Goal: Task Accomplishment & Management: Use online tool/utility

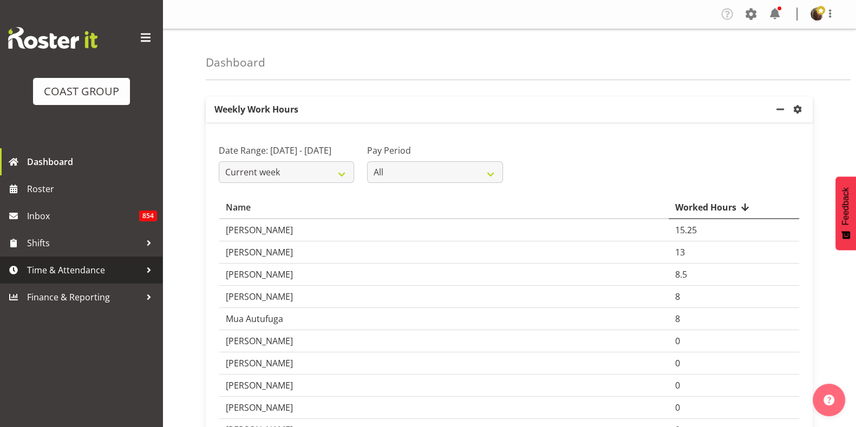
click at [71, 271] on span "Time & Attendance" at bounding box center [84, 270] width 114 height 16
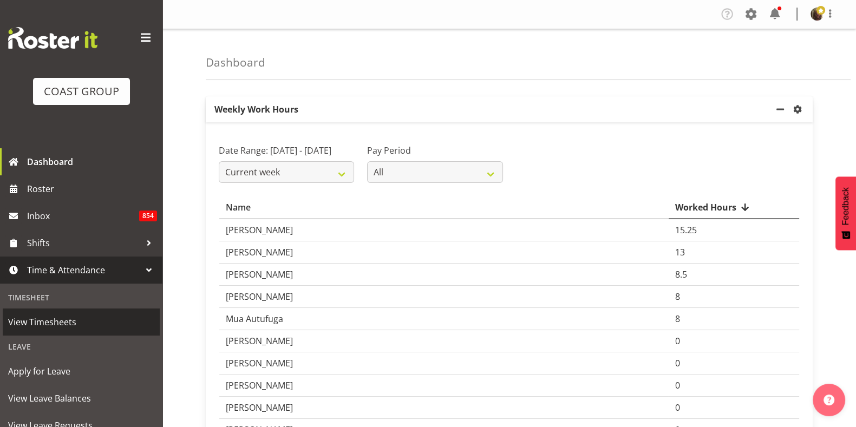
click at [71, 320] on span "View Timesheets" at bounding box center [81, 322] width 146 height 16
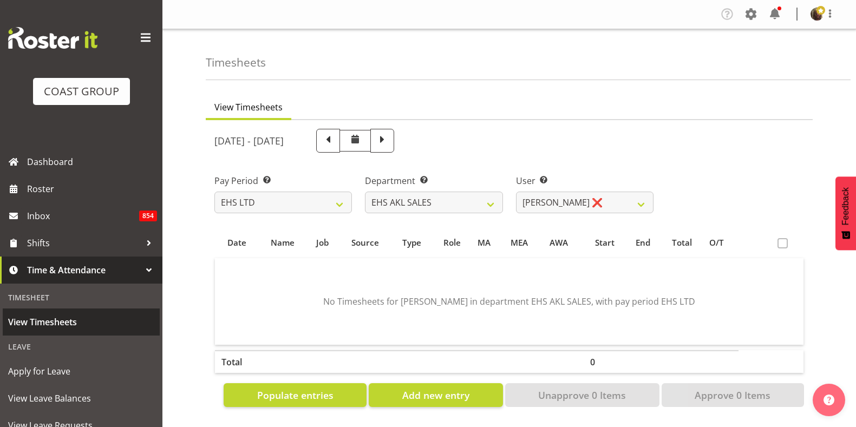
select select "7"
select select "40"
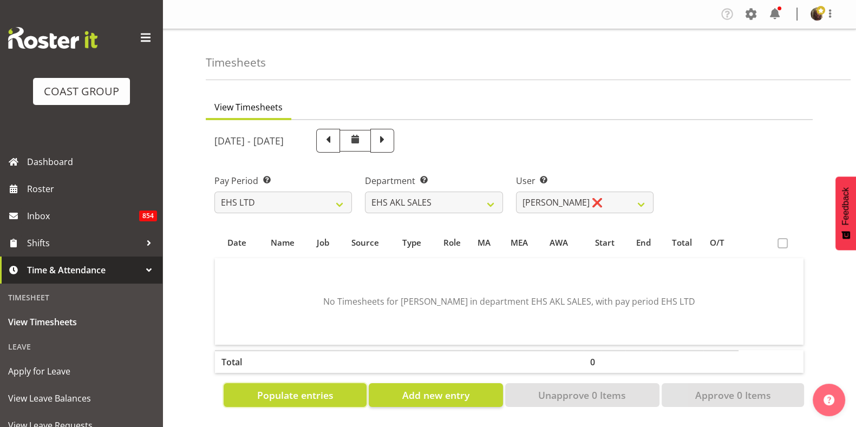
click at [297, 395] on span "Populate entries" at bounding box center [295, 395] width 76 height 14
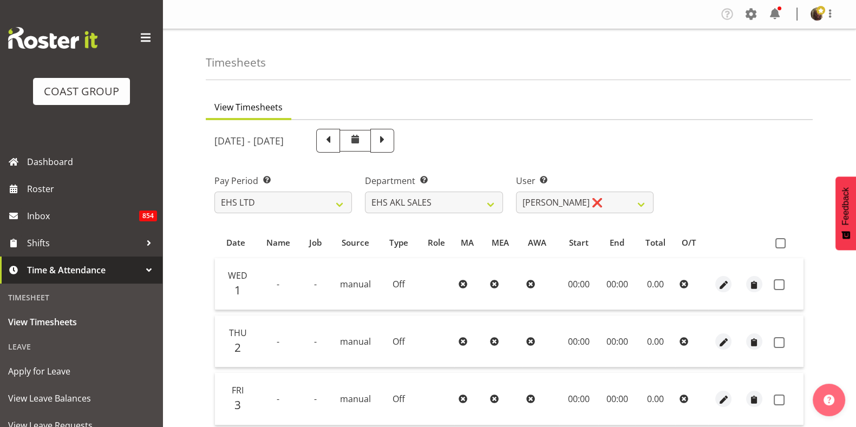
click at [785, 240] on span at bounding box center [781, 243] width 10 height 10
click at [783, 240] on input "checkbox" at bounding box center [779, 243] width 7 height 7
checkbox input "true"
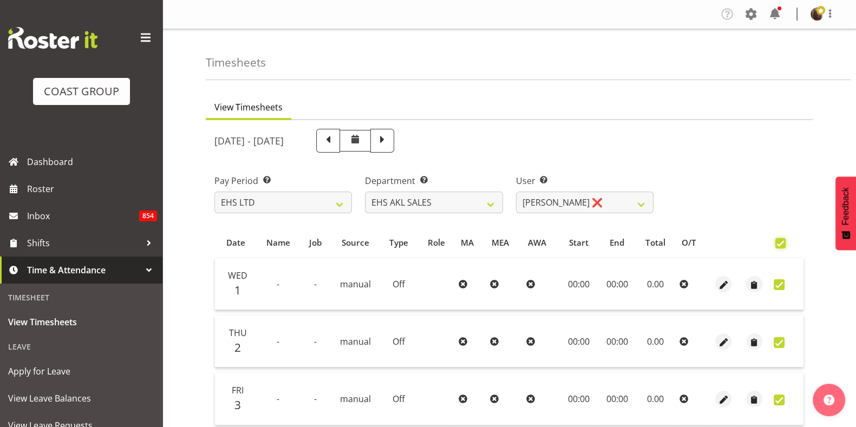
checkbox input "true"
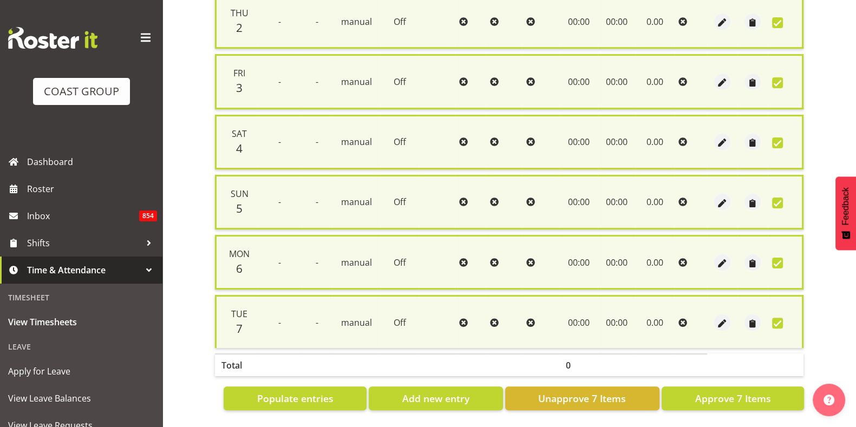
scroll to position [330, 0]
click at [723, 392] on span "Approve 7 Items" at bounding box center [733, 399] width 76 height 14
checkbox input "false"
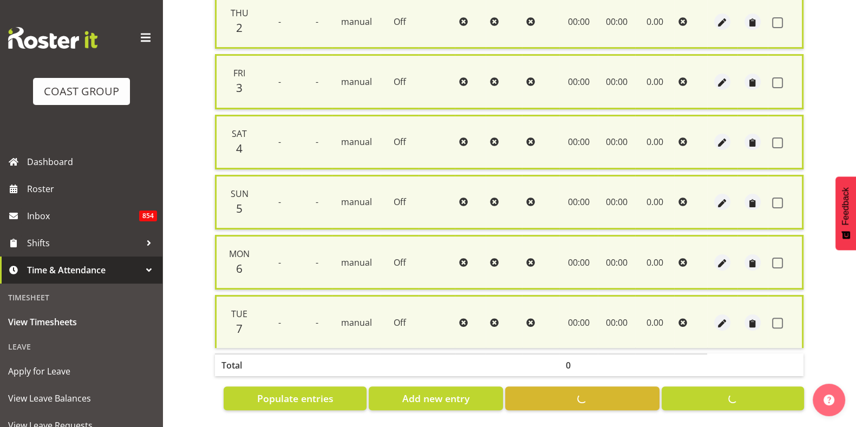
checkbox input "false"
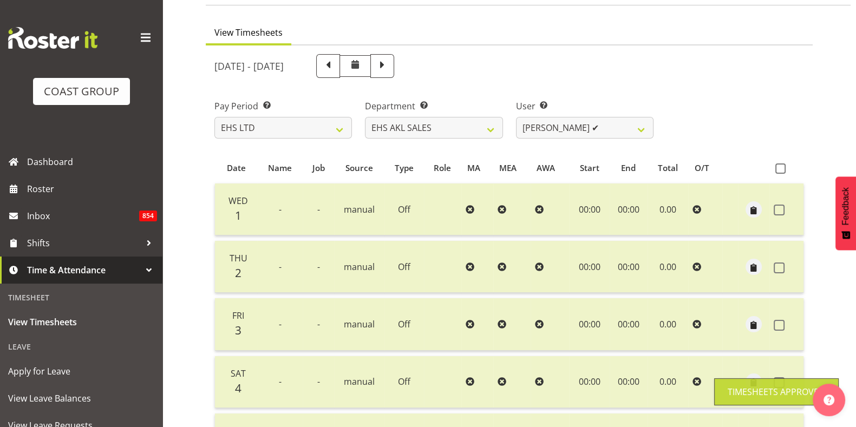
scroll to position [0, 0]
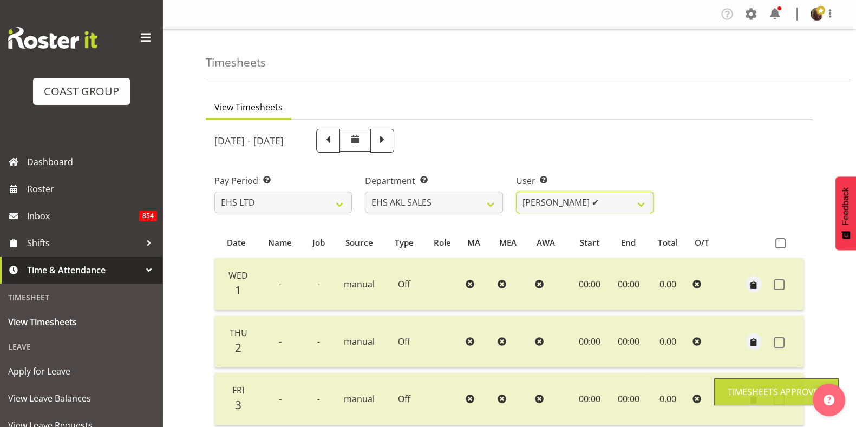
click at [575, 207] on select "Aleisha Midgley ✔ Annie Lister ❌ Christina Jaramillo ❌ Dane Botherway ❌ Holly E…" at bounding box center [585, 203] width 138 height 22
select select "1125"
click at [516, 192] on select "Aleisha Midgley ✔ Annie Lister ❌ Christina Jaramillo ❌ Dane Botherway ❌ Holly E…" at bounding box center [585, 203] width 138 height 22
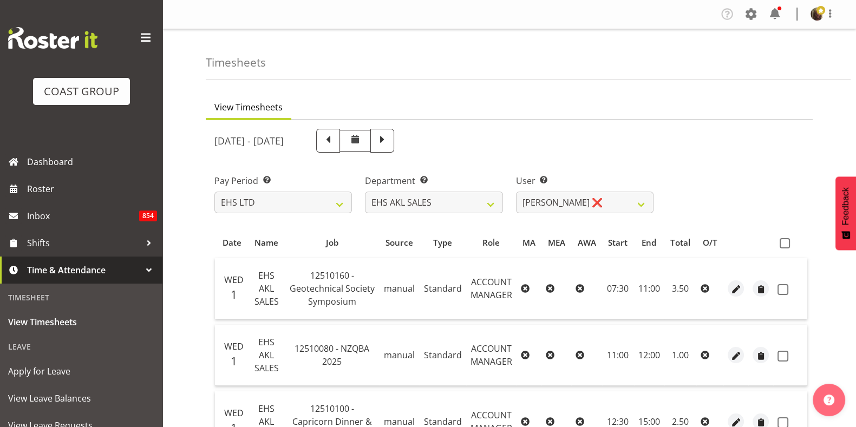
click at [628, 283] on td "07:30" at bounding box center [618, 288] width 32 height 61
click at [781, 243] on span at bounding box center [785, 243] width 10 height 10
click at [781, 243] on input "checkbox" at bounding box center [783, 243] width 7 height 7
checkbox input "true"
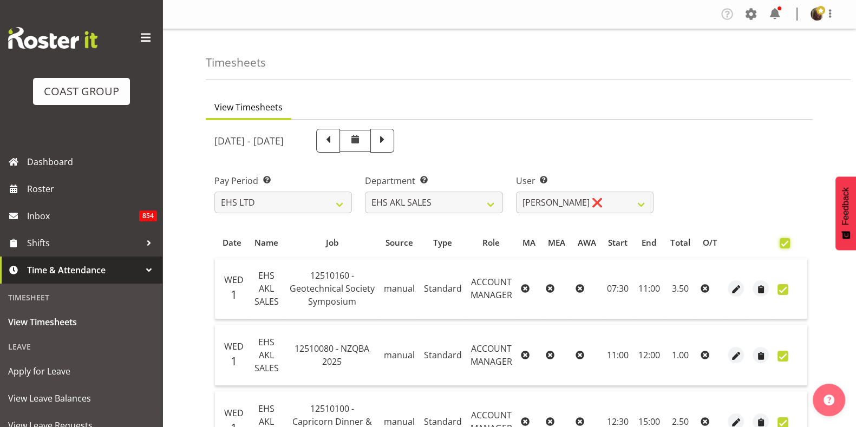
checkbox input "true"
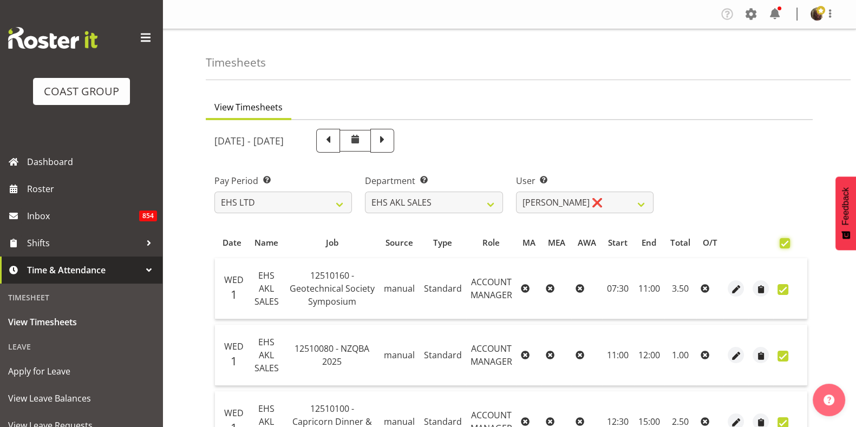
checkbox input "true"
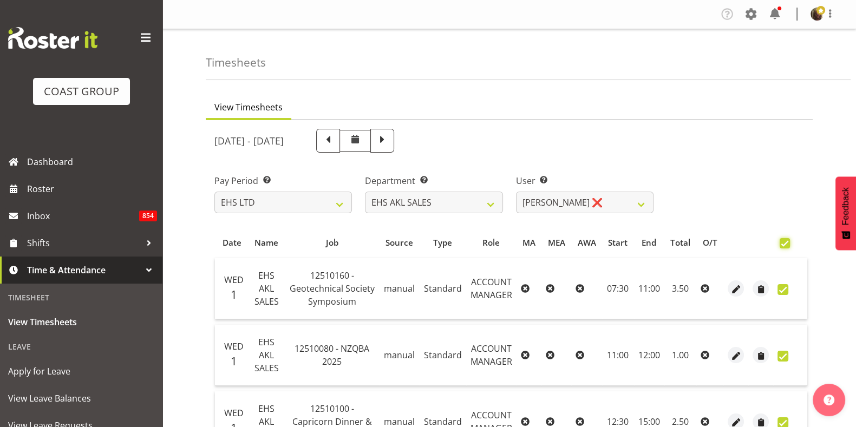
checkbox input "true"
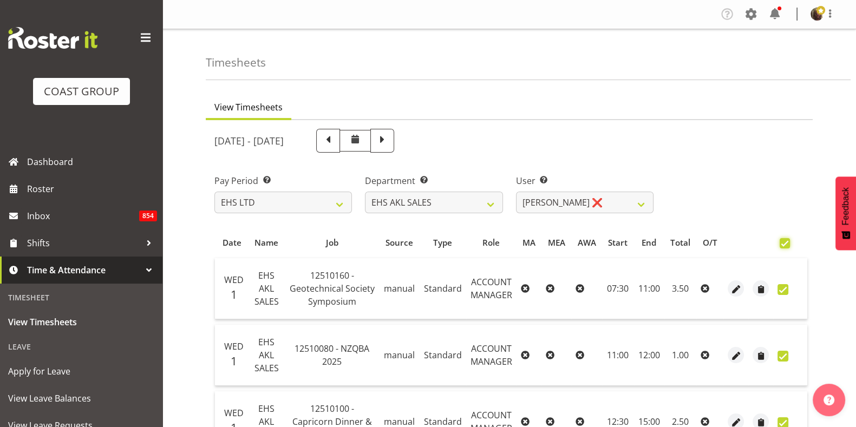
checkbox input "true"
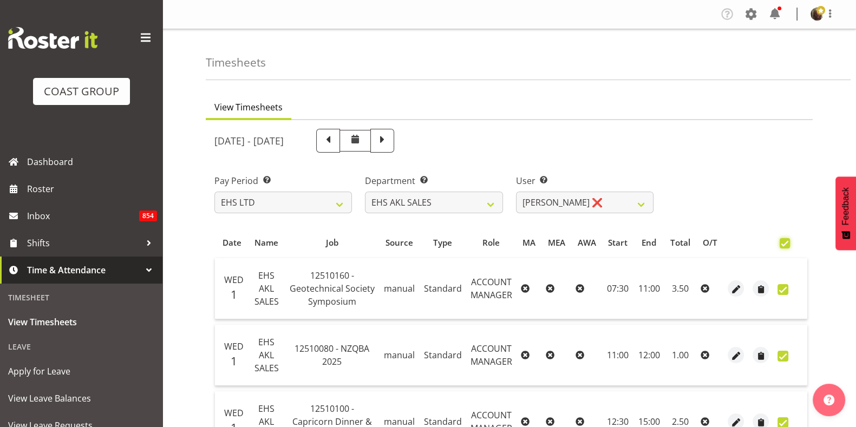
checkbox input "true"
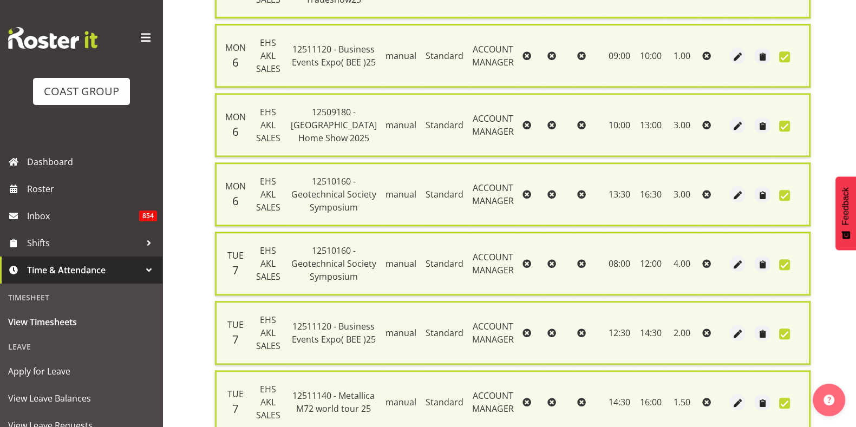
scroll to position [1551, 0]
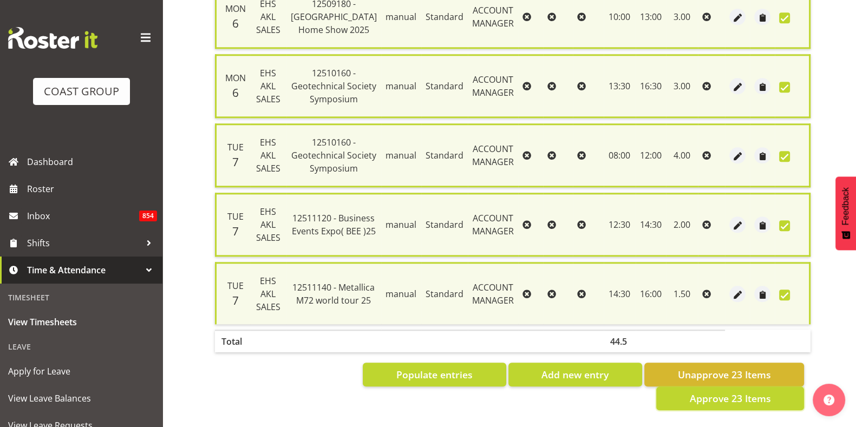
click at [732, 392] on span "Approve 23 Items" at bounding box center [730, 399] width 81 height 14
checkbox input "false"
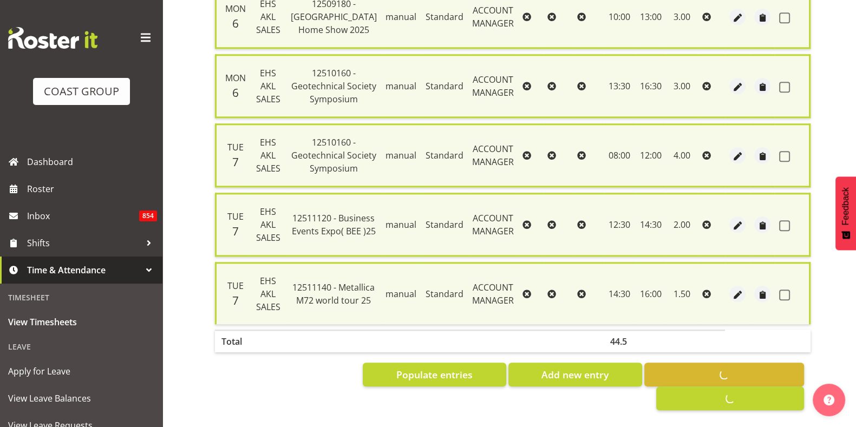
checkbox input "false"
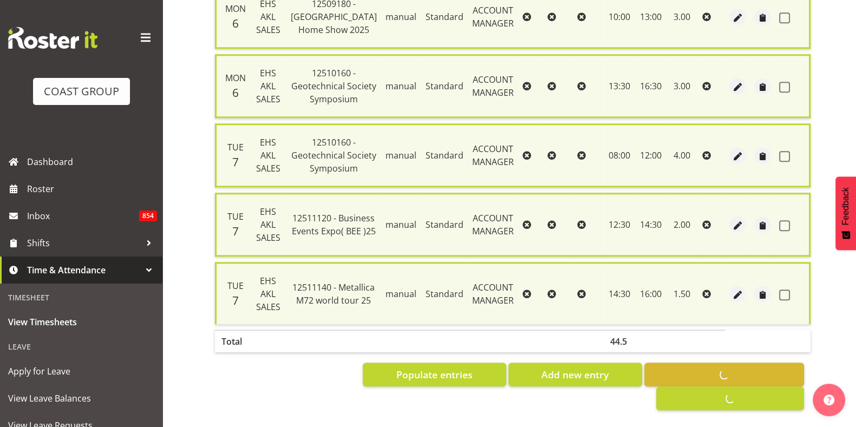
checkbox input "false"
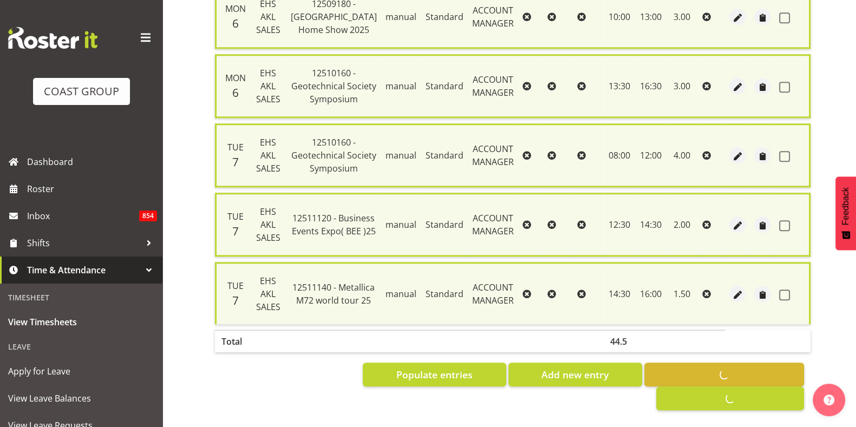
checkbox input "false"
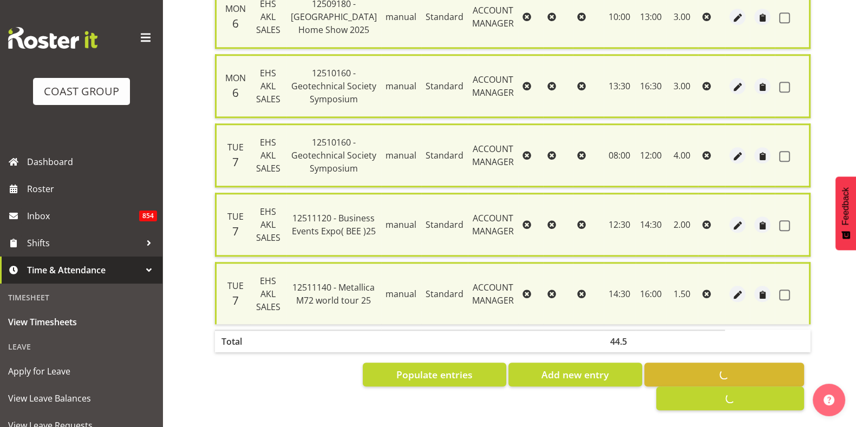
checkbox input "false"
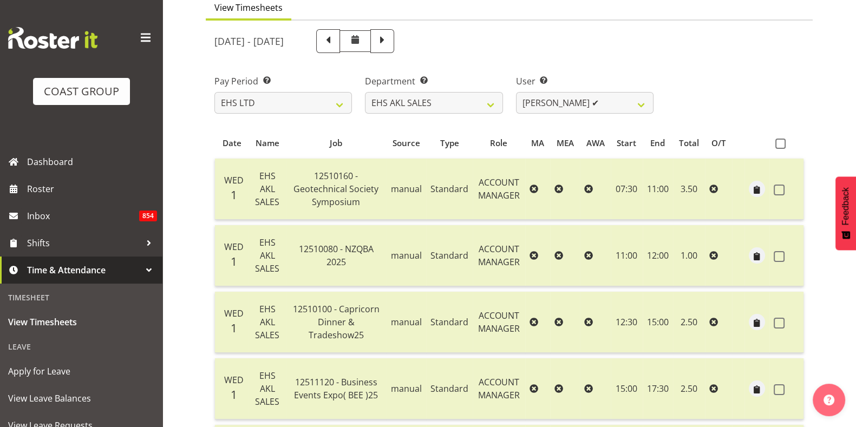
scroll to position [0, 0]
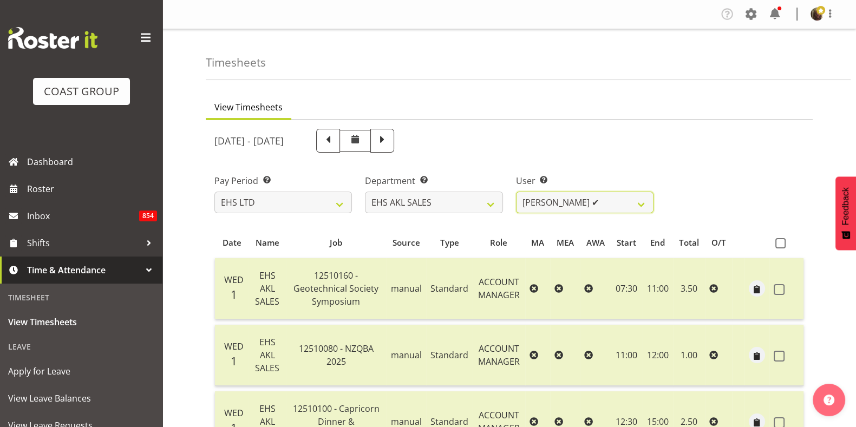
click at [615, 195] on select "[PERSON_NAME] ✔ [PERSON_NAME] ✔ [PERSON_NAME] ❌ [PERSON_NAME] ❌ [PERSON_NAME] ❌…" at bounding box center [585, 203] width 138 height 22
select select "1126"
click at [516, 192] on select "[PERSON_NAME] ✔ [PERSON_NAME] ✔ [PERSON_NAME] ❌ [PERSON_NAME] ❌ [PERSON_NAME] ❌…" at bounding box center [585, 203] width 138 height 22
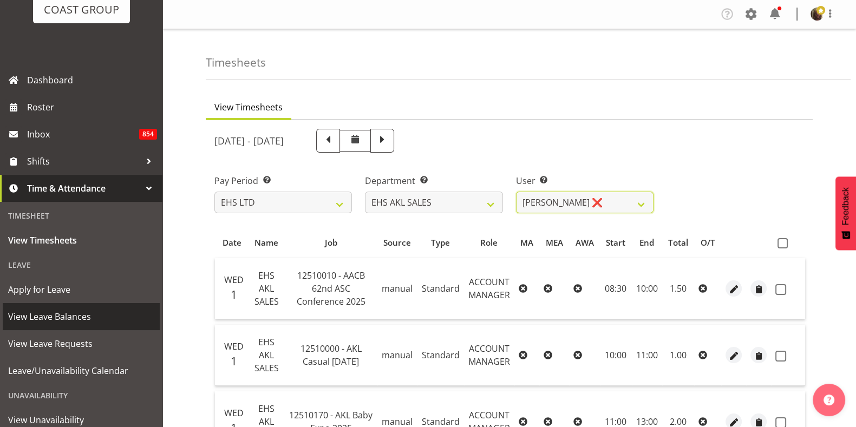
scroll to position [84, 0]
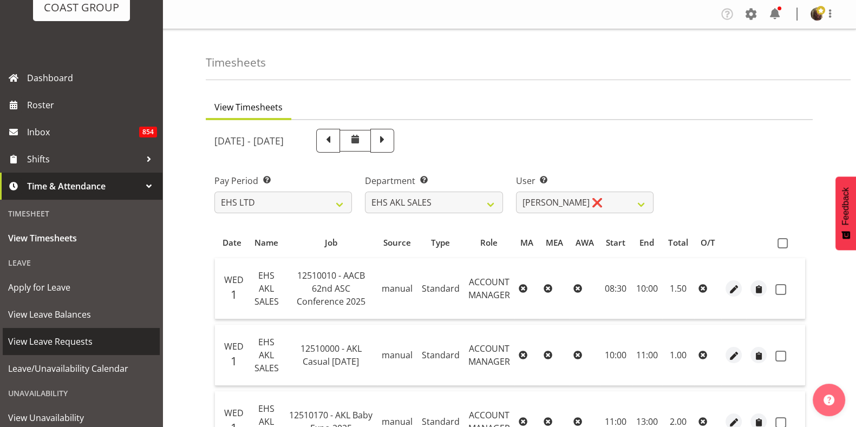
click at [57, 341] on span "View Leave Requests" at bounding box center [81, 342] width 146 height 16
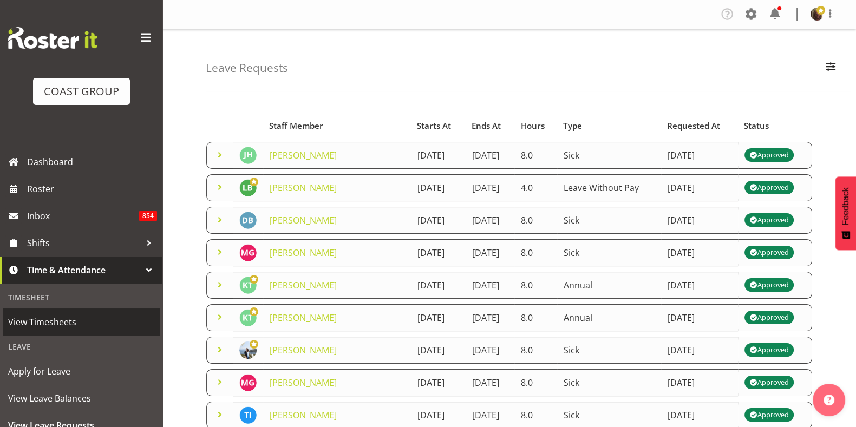
click at [50, 323] on span "View Timesheets" at bounding box center [81, 322] width 146 height 16
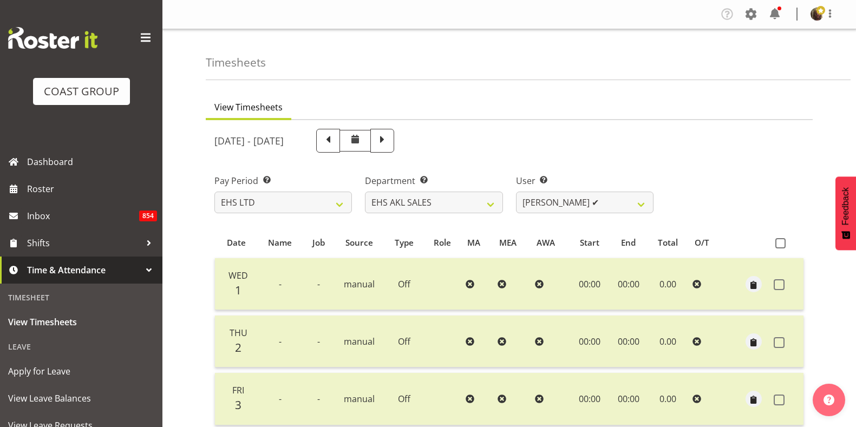
select select "7"
select select "40"
click at [615, 209] on select "[PERSON_NAME] ✔ [PERSON_NAME] ✔ [PERSON_NAME] ❌ [PERSON_NAME] ❌ [PERSON_NAME] ❌…" at bounding box center [585, 203] width 138 height 22
select select "1126"
click at [516, 192] on select "[PERSON_NAME] ✔ [PERSON_NAME] ✔ [PERSON_NAME] ❌ [PERSON_NAME] ❌ [PERSON_NAME] ❌…" at bounding box center [585, 203] width 138 height 22
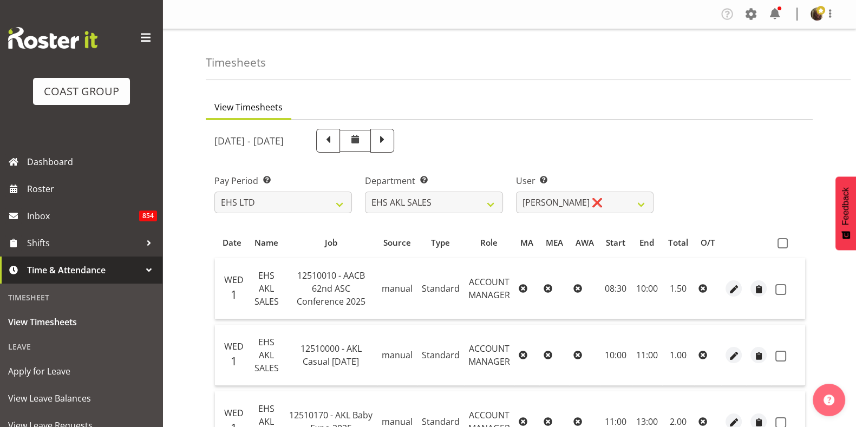
click at [783, 242] on span at bounding box center [783, 243] width 10 height 10
click at [783, 242] on input "checkbox" at bounding box center [781, 243] width 7 height 7
checkbox input "true"
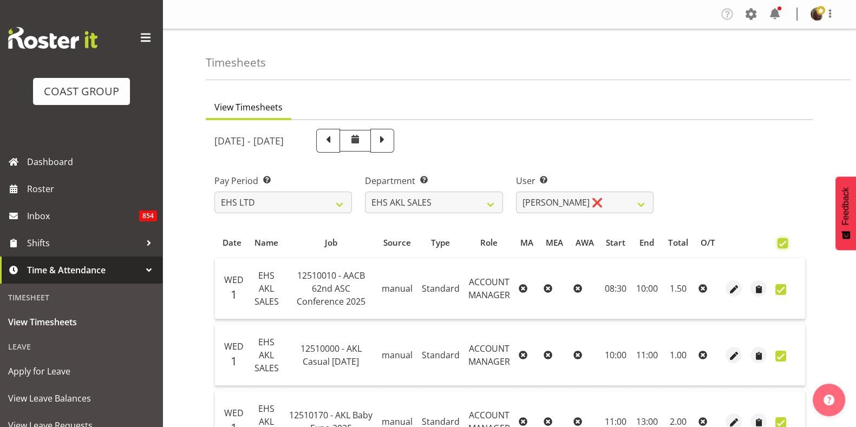
checkbox input "true"
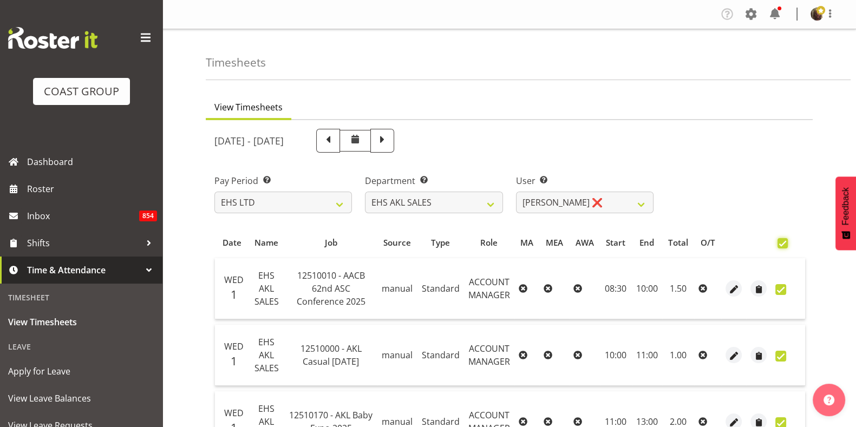
checkbox input "true"
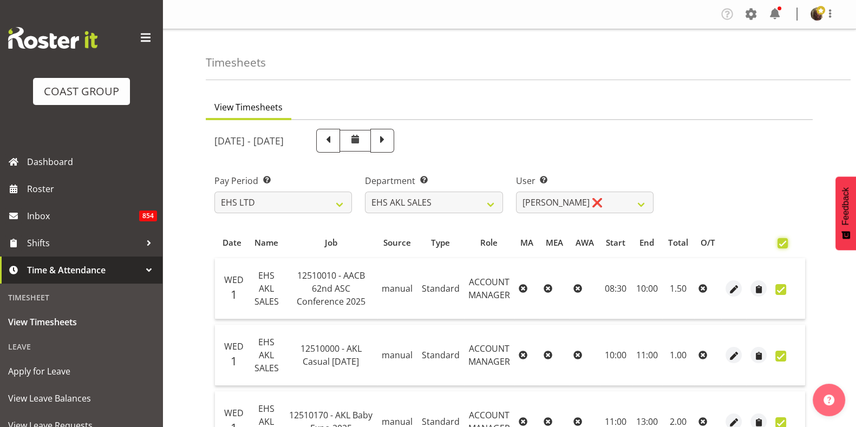
checkbox input "true"
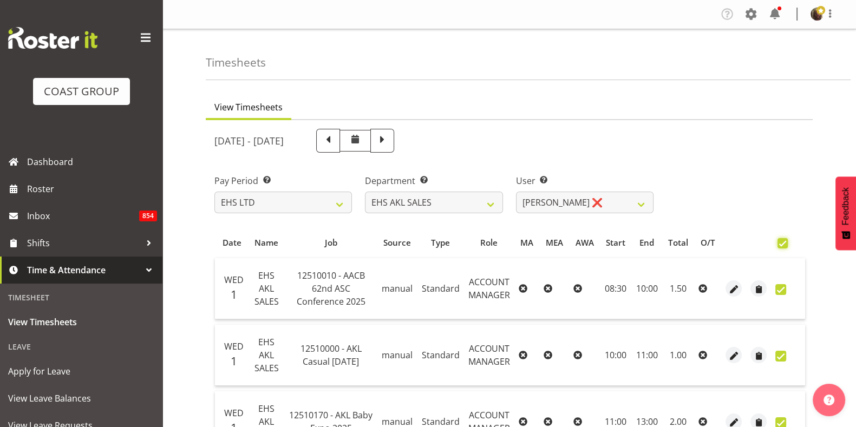
checkbox input "true"
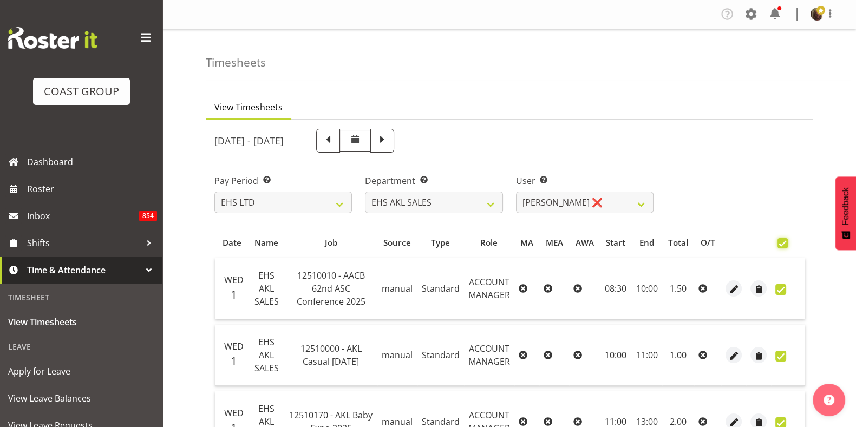
checkbox input "true"
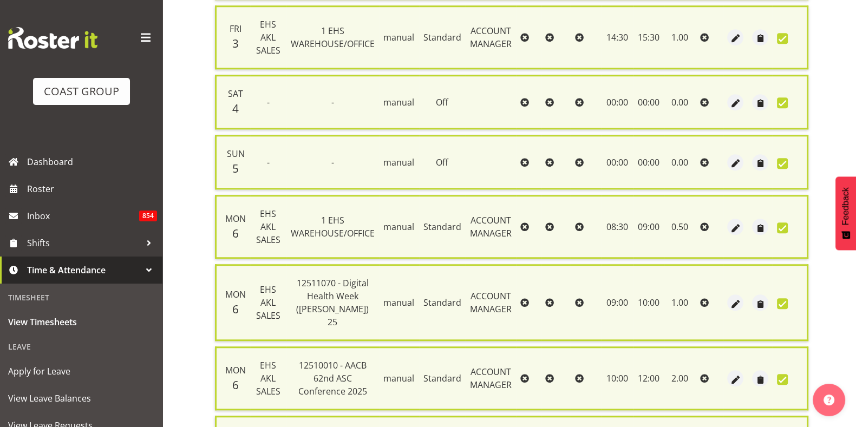
scroll to position [1683, 0]
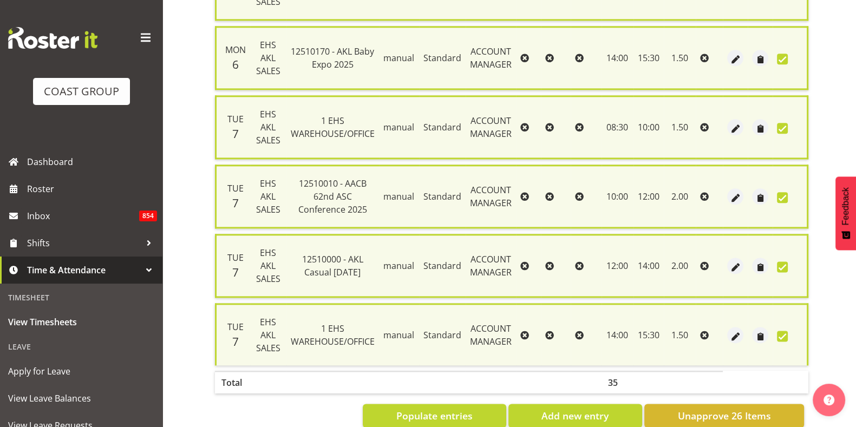
checkbox input "false"
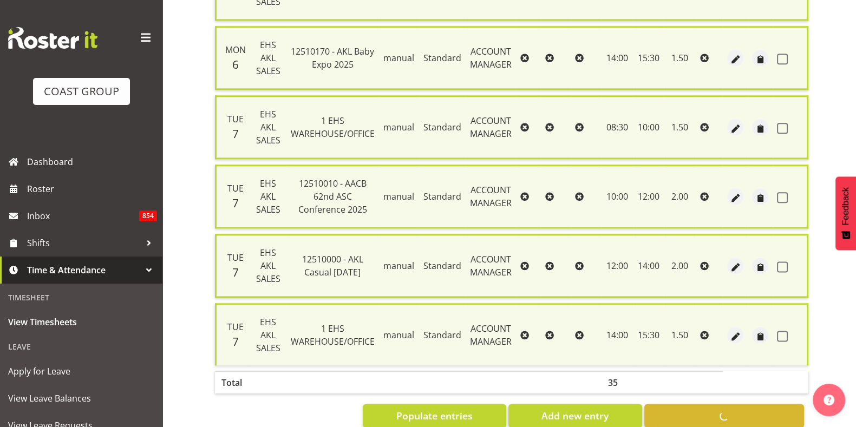
checkbox input "false"
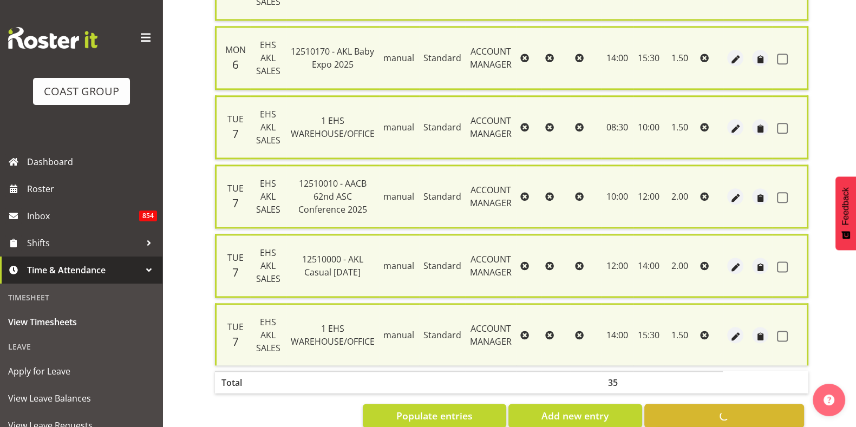
checkbox input "false"
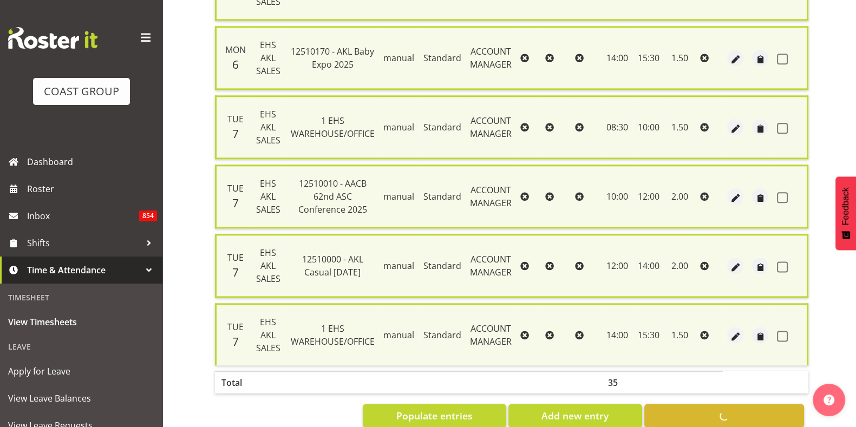
checkbox input "false"
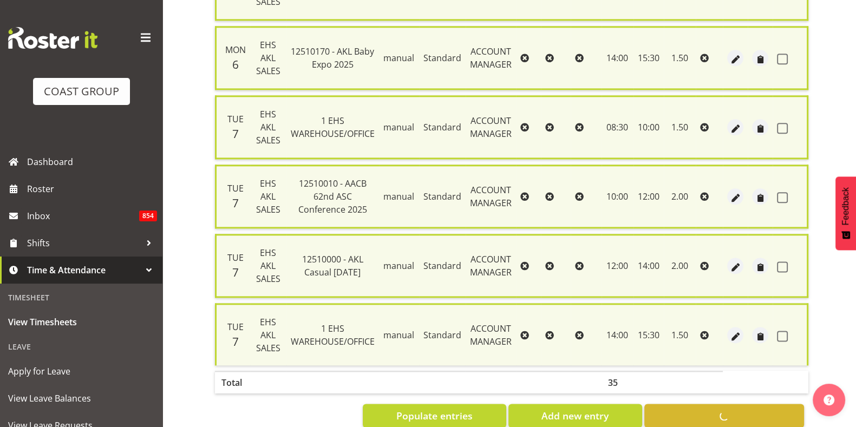
checkbox input "false"
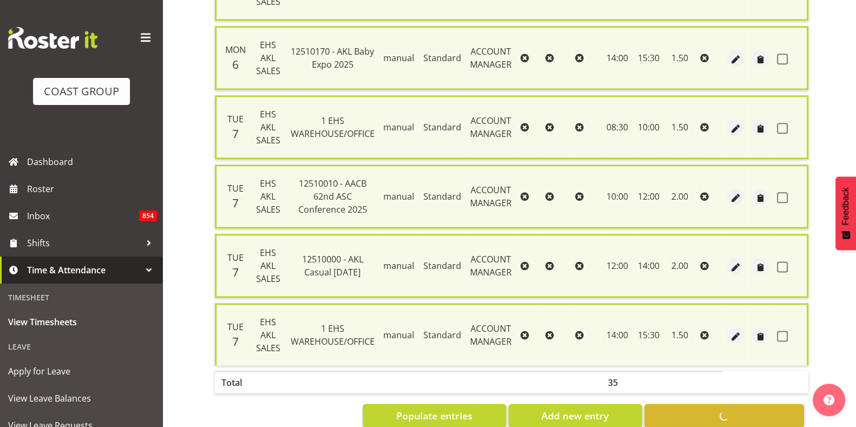
checkbox input "false"
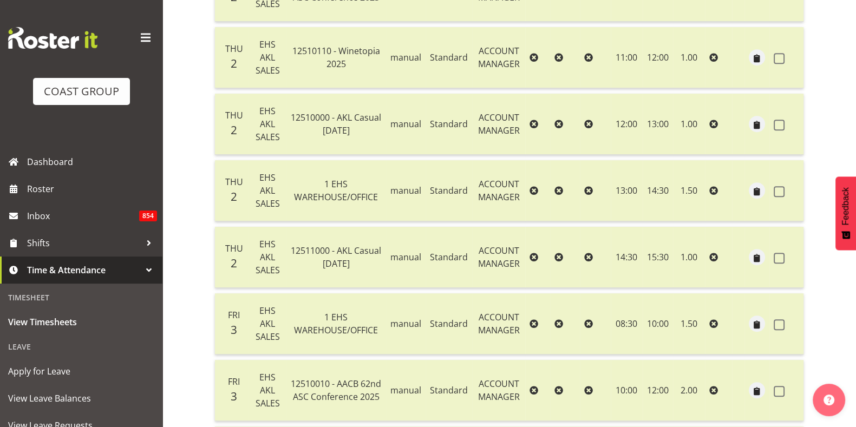
scroll to position [0, 0]
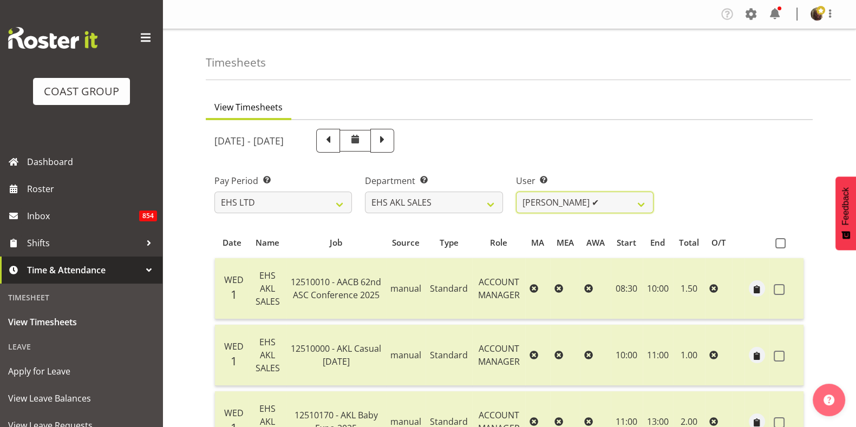
click at [566, 206] on select "[PERSON_NAME] ✔ [PERSON_NAME] ✔ [PERSON_NAME] ✔ [PERSON_NAME] ❌ [PERSON_NAME] ❌…" at bounding box center [585, 203] width 138 height 22
select select "1127"
click at [516, 192] on select "[PERSON_NAME] ✔ [PERSON_NAME] ✔ [PERSON_NAME] ✔ [PERSON_NAME] ❌ [PERSON_NAME] ❌…" at bounding box center [585, 203] width 138 height 22
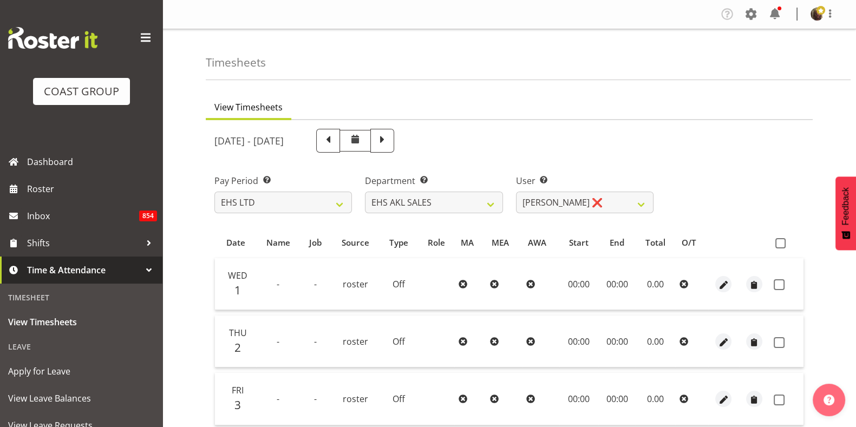
click at [780, 242] on span at bounding box center [781, 243] width 10 height 10
click at [780, 242] on input "checkbox" at bounding box center [779, 243] width 7 height 7
checkbox input "true"
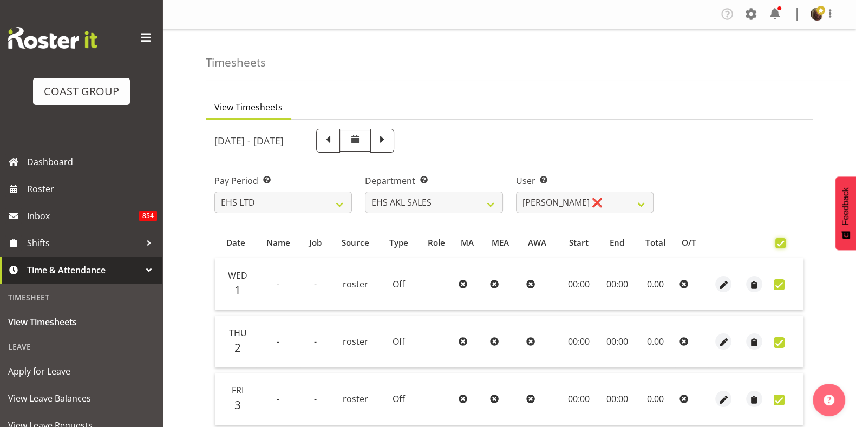
checkbox input "true"
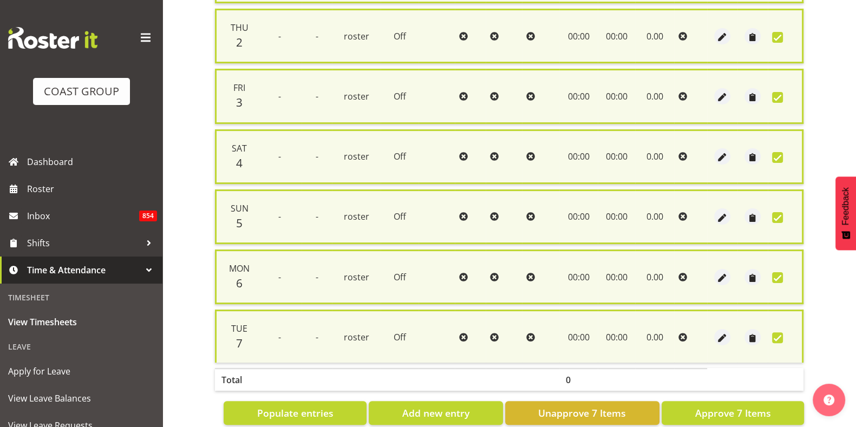
scroll to position [330, 0]
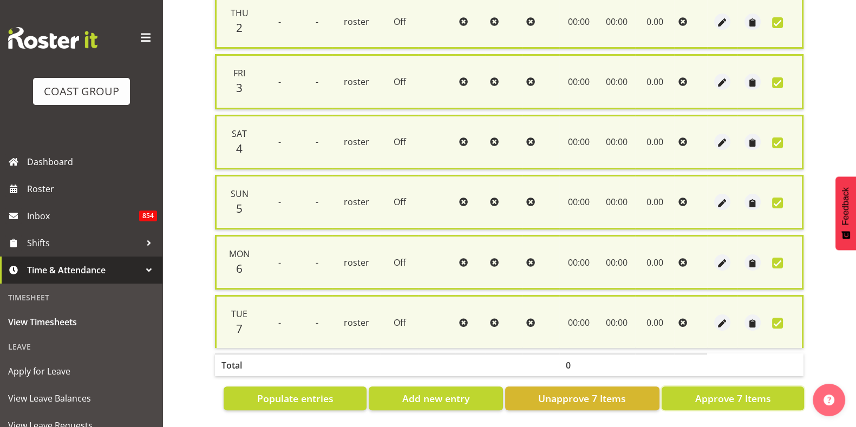
click at [729, 392] on span "Approve 7 Items" at bounding box center [733, 399] width 76 height 14
checkbox input "false"
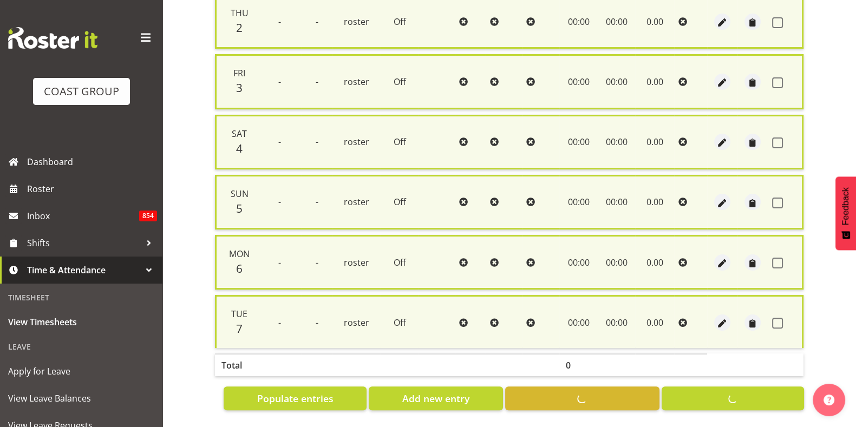
checkbox input "false"
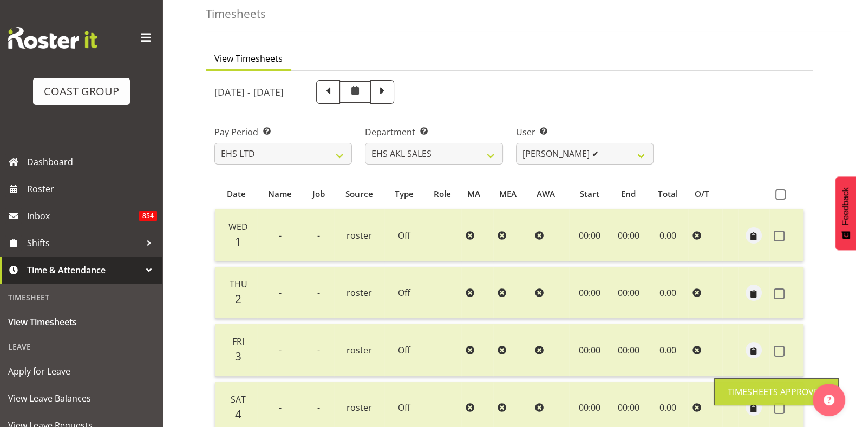
scroll to position [0, 0]
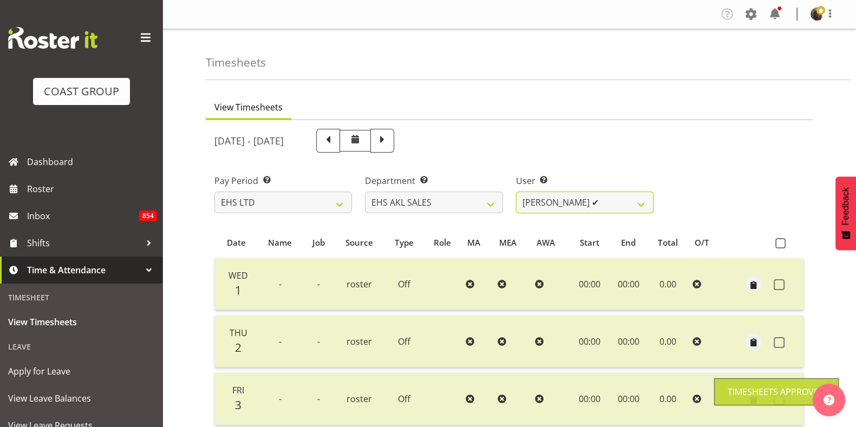
click at [563, 201] on select "[PERSON_NAME] ✔ [PERSON_NAME] ✔ [PERSON_NAME] ✔ [PERSON_NAME] ✔ [PERSON_NAME] ❌…" at bounding box center [585, 203] width 138 height 22
select select "1128"
click at [516, 192] on select "[PERSON_NAME] ✔ [PERSON_NAME] ✔ [PERSON_NAME] ✔ [PERSON_NAME] ✔ [PERSON_NAME] ❌…" at bounding box center [585, 203] width 138 height 22
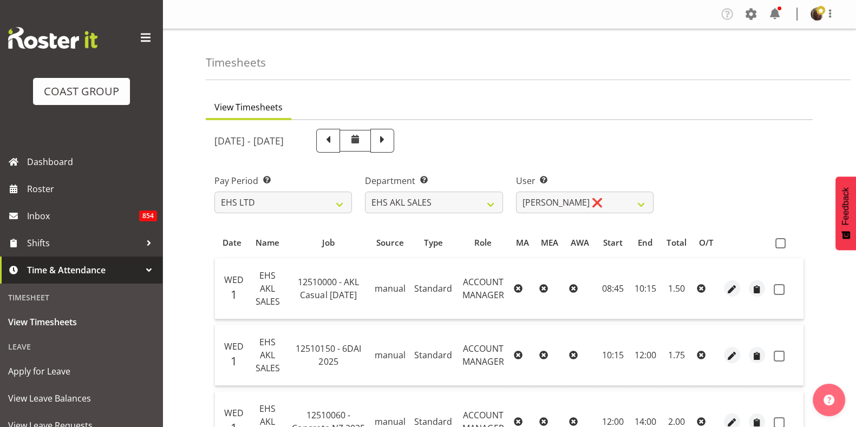
click at [783, 245] on span at bounding box center [781, 243] width 10 height 10
click at [783, 245] on input "checkbox" at bounding box center [779, 243] width 7 height 7
checkbox input "true"
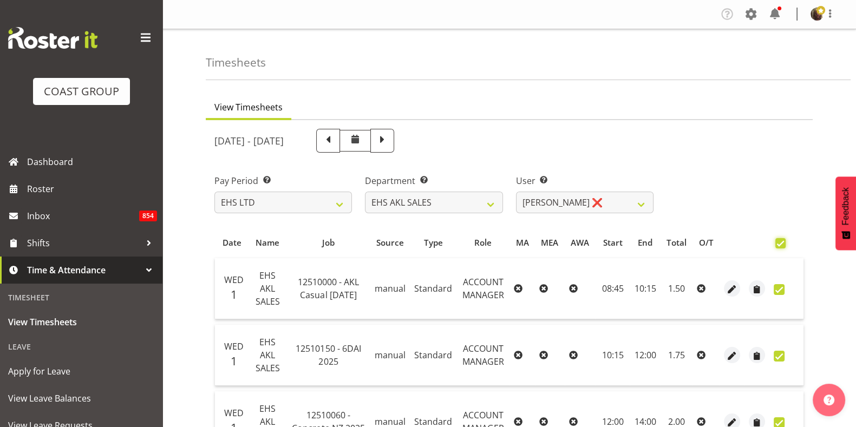
checkbox input "true"
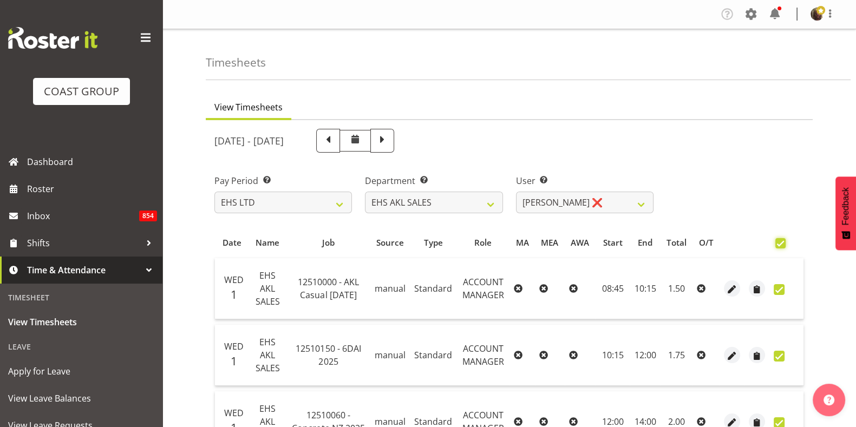
checkbox input "true"
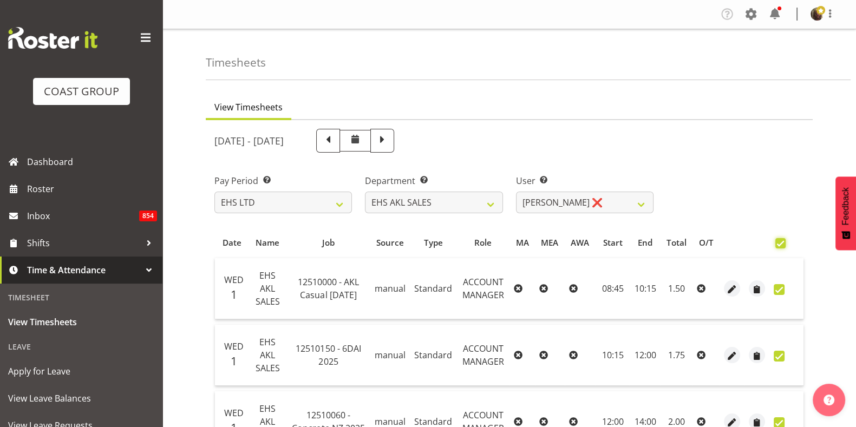
checkbox input "true"
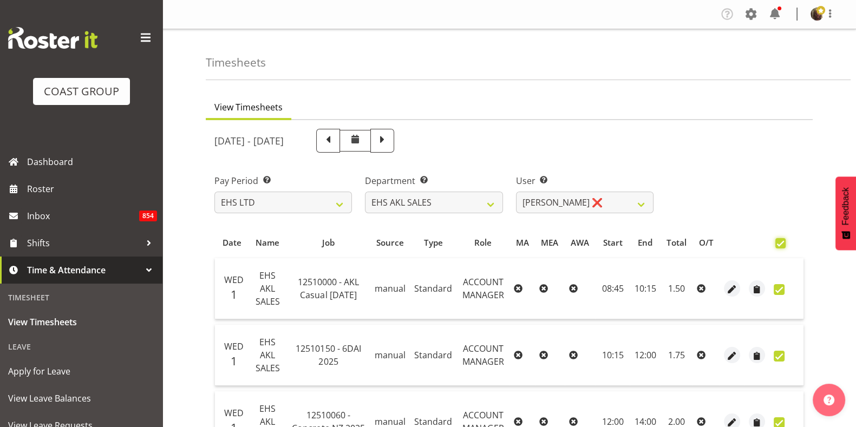
checkbox input "true"
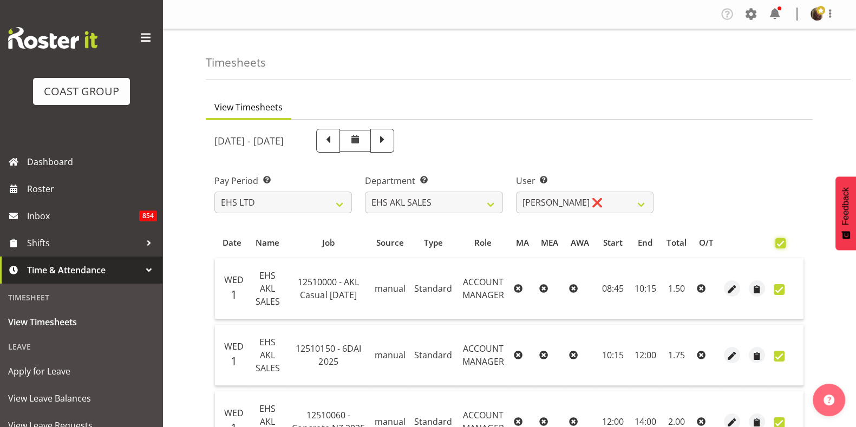
checkbox input "true"
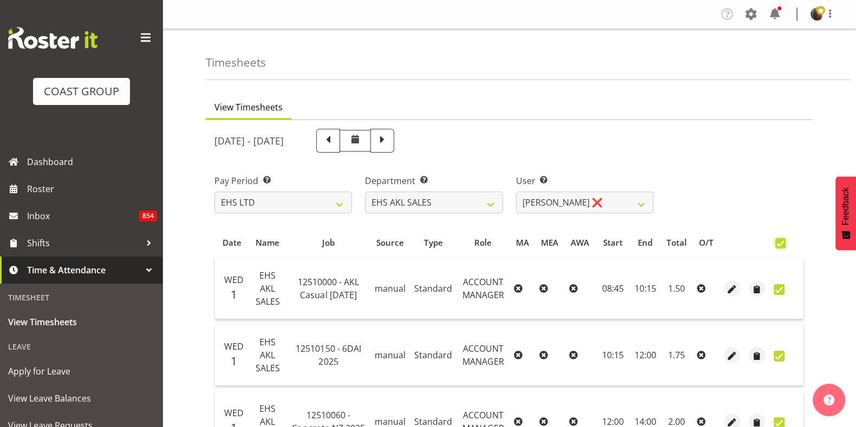
checkbox input "true"
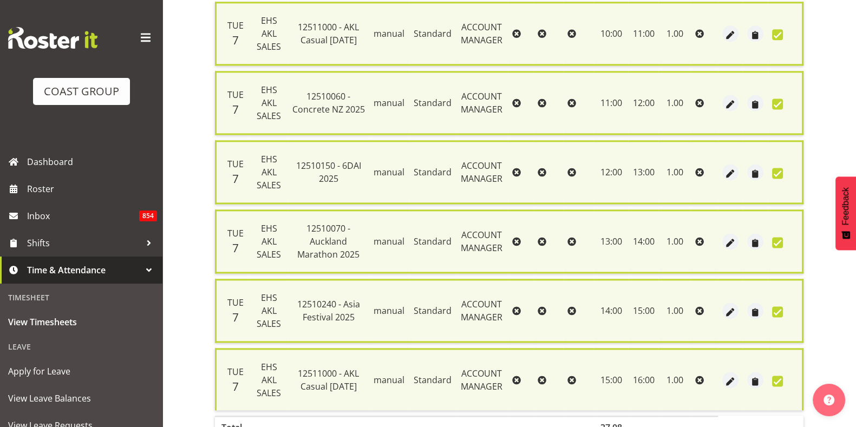
scroll to position [1889, 0]
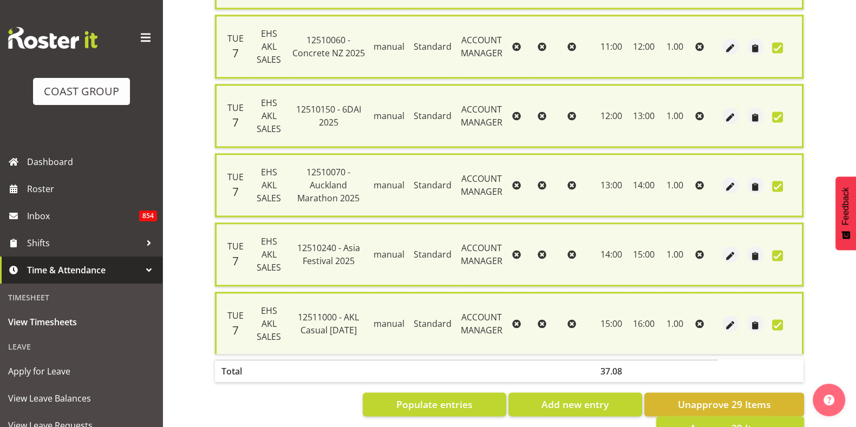
click at [753, 421] on span "Approve 29 Items" at bounding box center [730, 428] width 81 height 14
checkbox input "false"
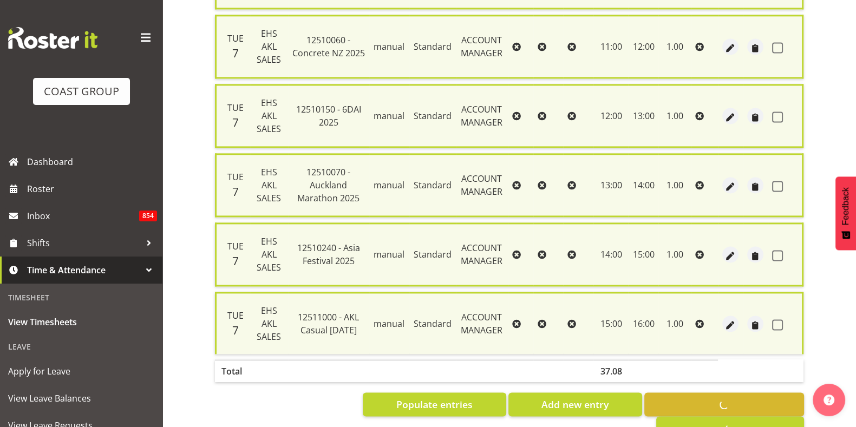
checkbox input "false"
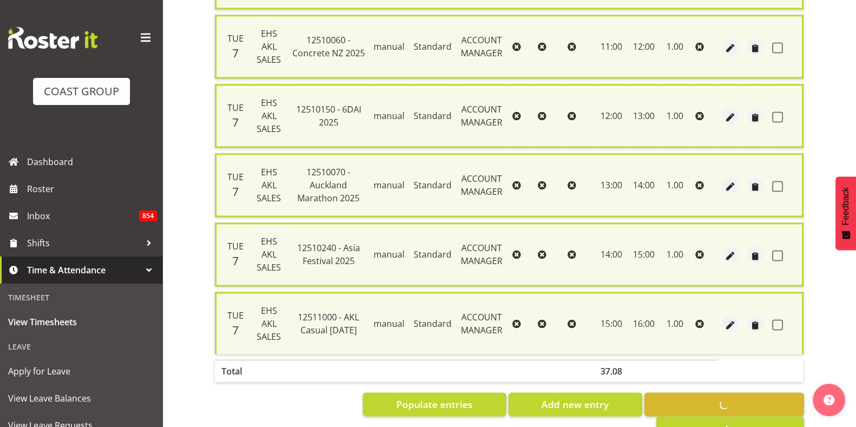
checkbox input "false"
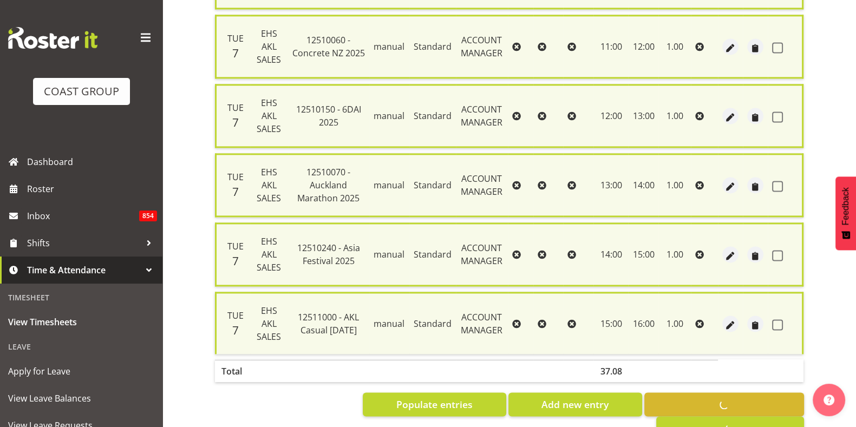
checkbox input "false"
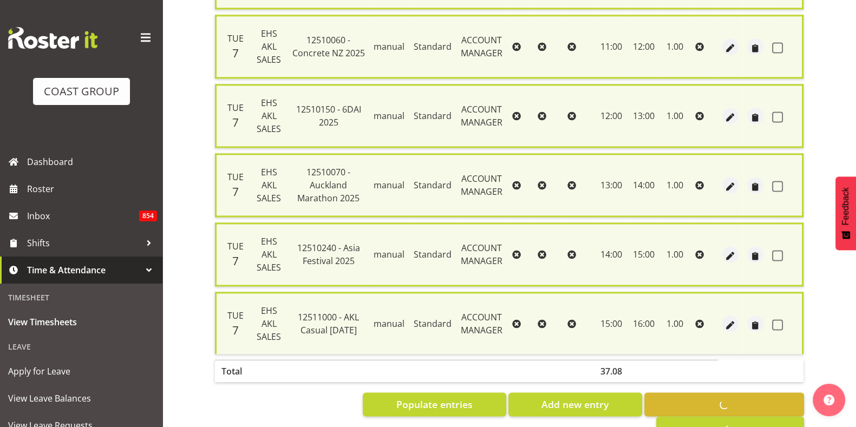
checkbox input "false"
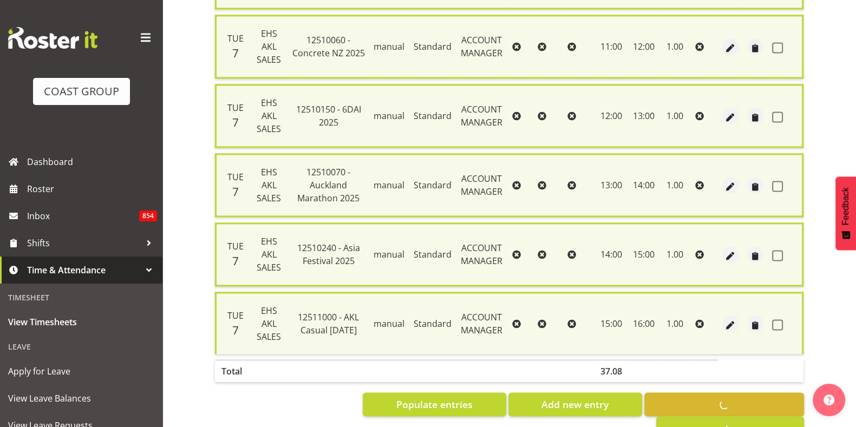
checkbox input "false"
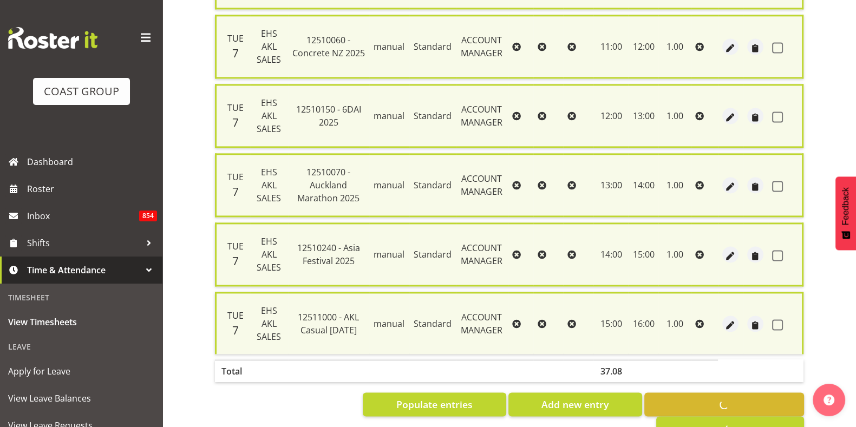
checkbox input "false"
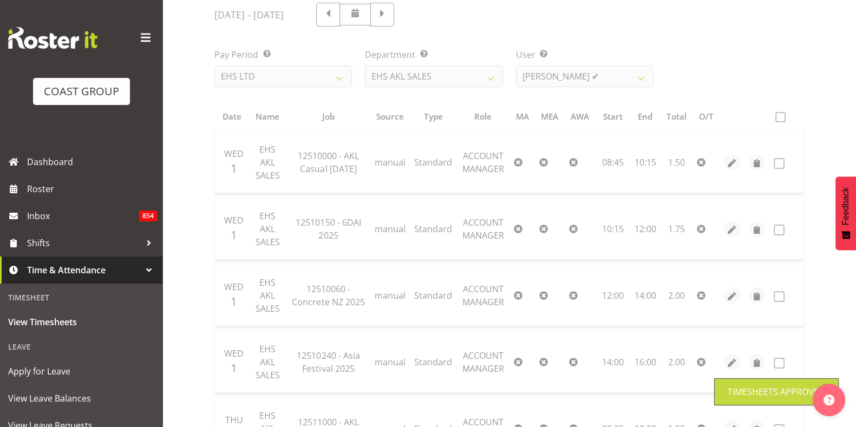
scroll to position [0, 0]
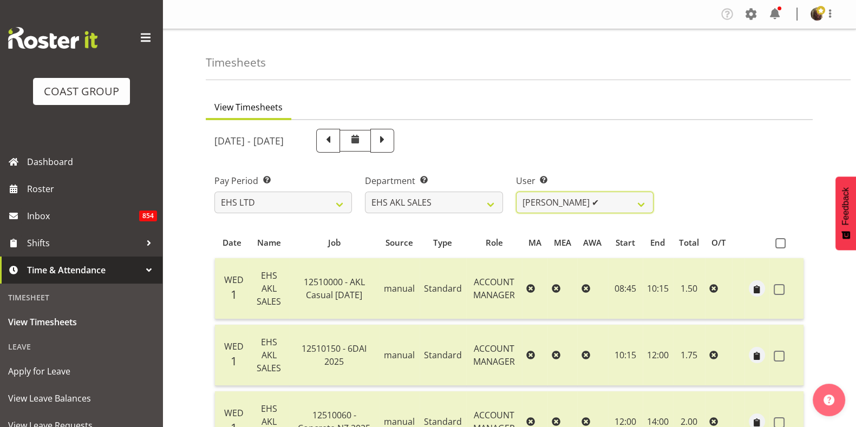
click at [578, 201] on select "[PERSON_NAME] ✔ [PERSON_NAME] ✔ [PERSON_NAME] ✔ [PERSON_NAME] ✔ [PERSON_NAME] ✔…" at bounding box center [585, 203] width 138 height 22
select select "1129"
click at [516, 192] on select "[PERSON_NAME] ✔ [PERSON_NAME] ✔ [PERSON_NAME] ✔ [PERSON_NAME] ✔ [PERSON_NAME] ✔…" at bounding box center [585, 203] width 138 height 22
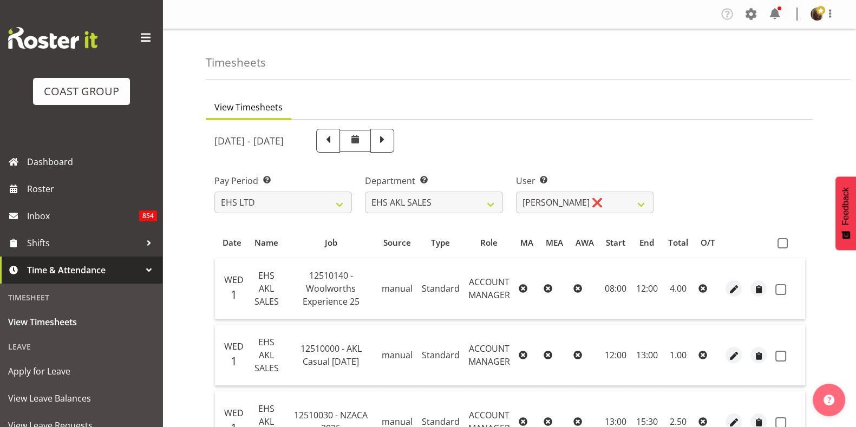
click at [783, 244] on span at bounding box center [783, 243] width 10 height 10
click at [783, 244] on input "checkbox" at bounding box center [781, 243] width 7 height 7
checkbox input "true"
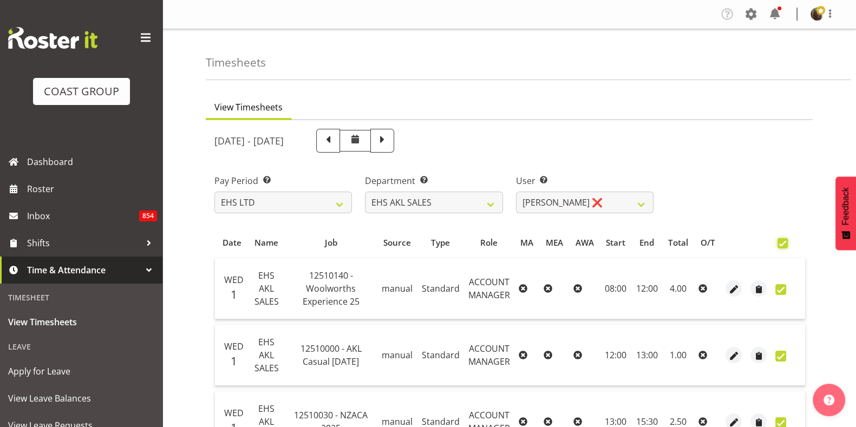
checkbox input "true"
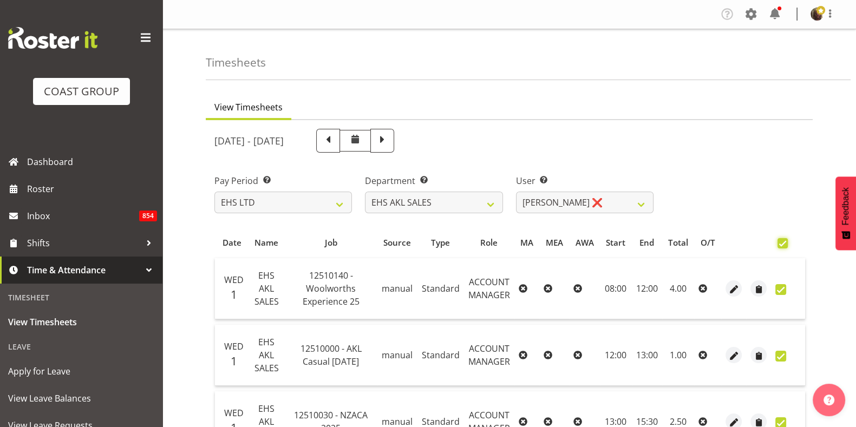
checkbox input "true"
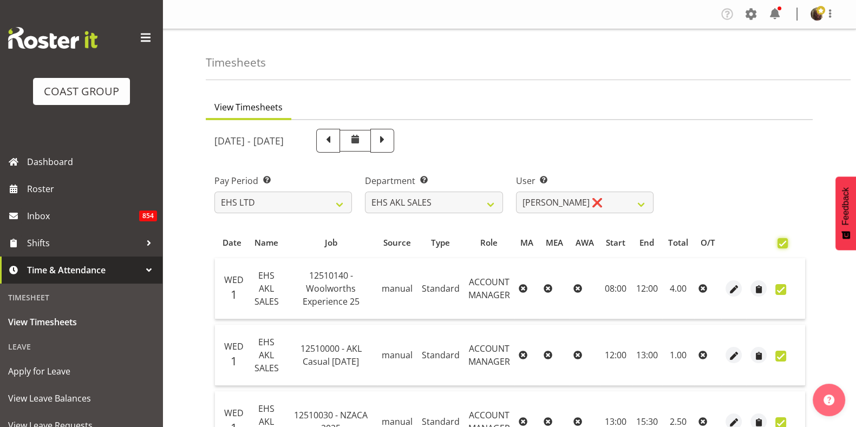
checkbox input "true"
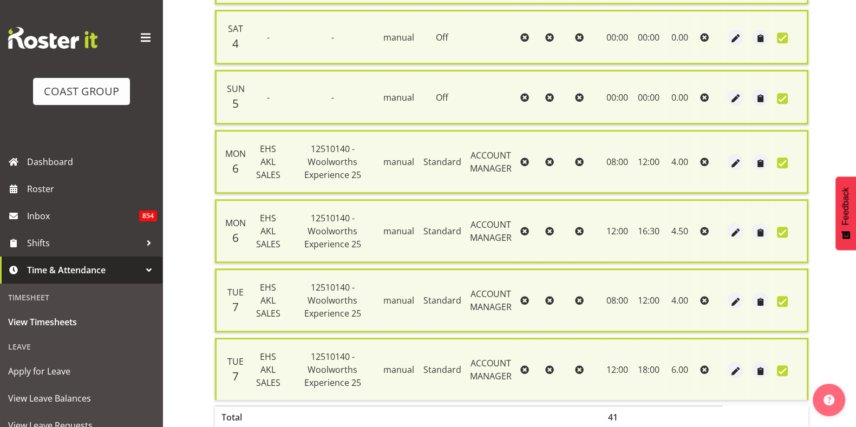
scroll to position [926, 0]
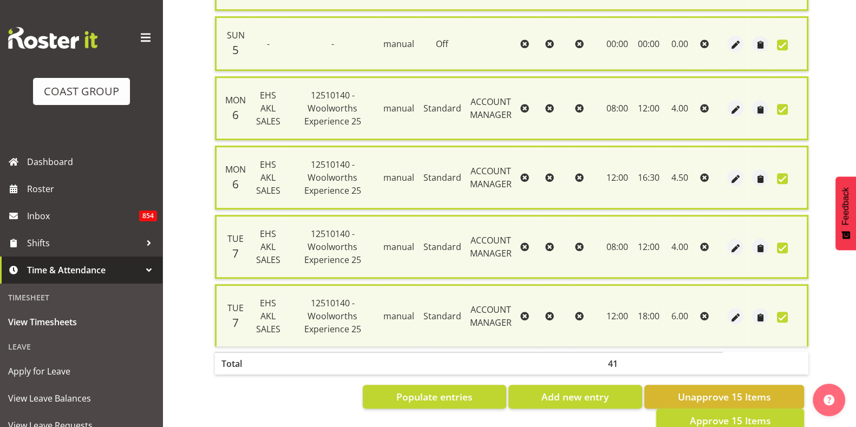
click at [703, 414] on span "Approve 15 Items" at bounding box center [730, 421] width 81 height 14
checkbox input "false"
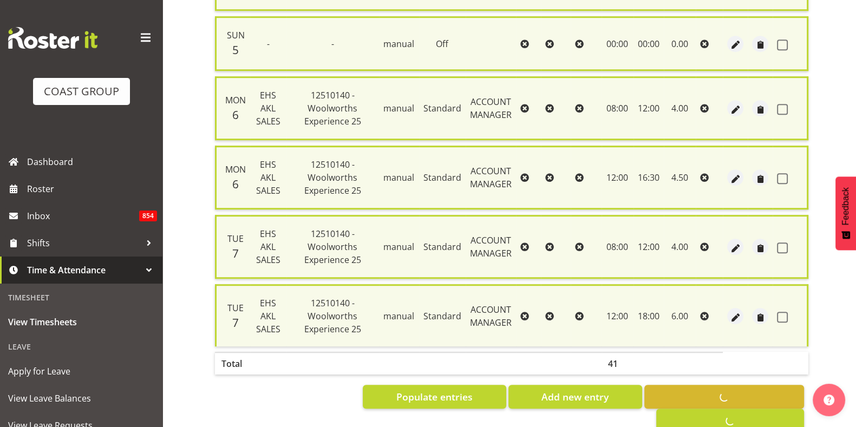
checkbox input "false"
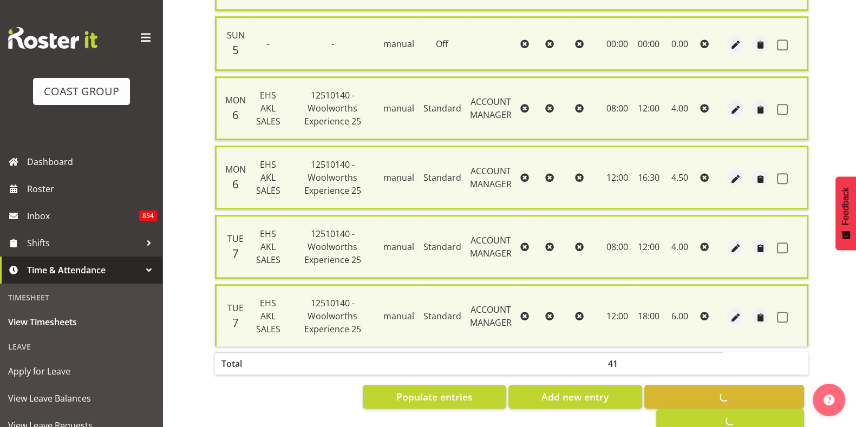
checkbox input "false"
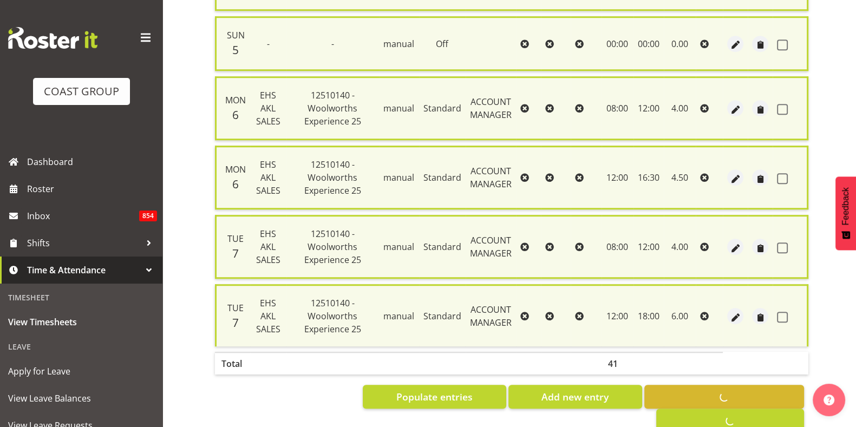
checkbox input "false"
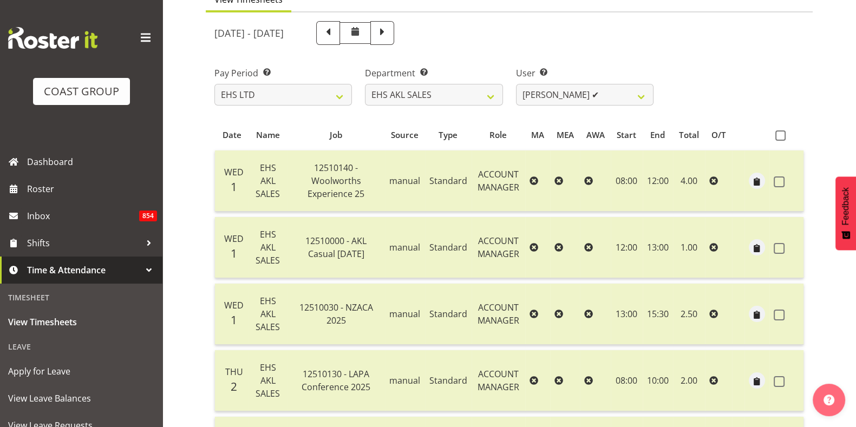
scroll to position [0, 0]
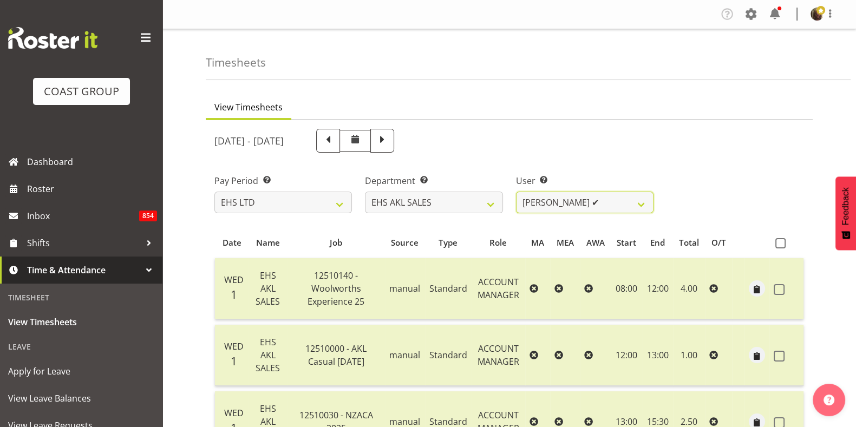
click at [583, 195] on select "[PERSON_NAME] ✔ [PERSON_NAME] ✔ [PERSON_NAME] ✔ [PERSON_NAME] ✔ [PERSON_NAME] ✔…" at bounding box center [585, 203] width 138 height 22
select select "11447"
click at [516, 192] on select "[PERSON_NAME] ✔ [PERSON_NAME] ✔ [PERSON_NAME] ✔ [PERSON_NAME] ✔ [PERSON_NAME] ✔…" at bounding box center [585, 203] width 138 height 22
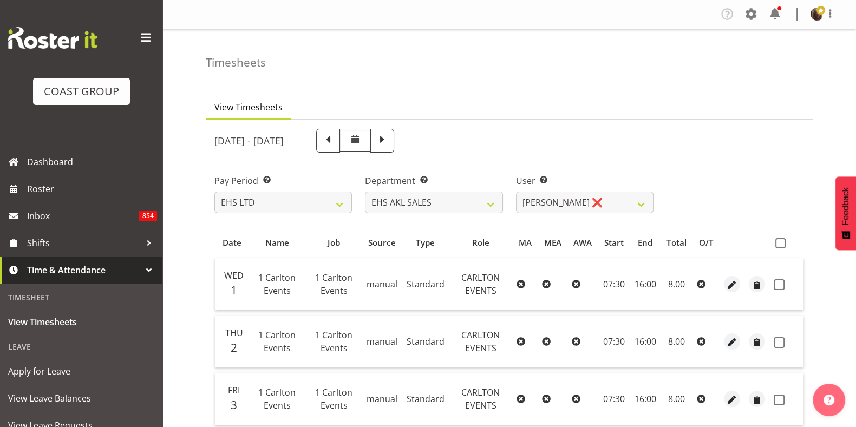
click at [780, 245] on span at bounding box center [781, 243] width 10 height 10
click at [780, 245] on input "checkbox" at bounding box center [779, 243] width 7 height 7
checkbox input "true"
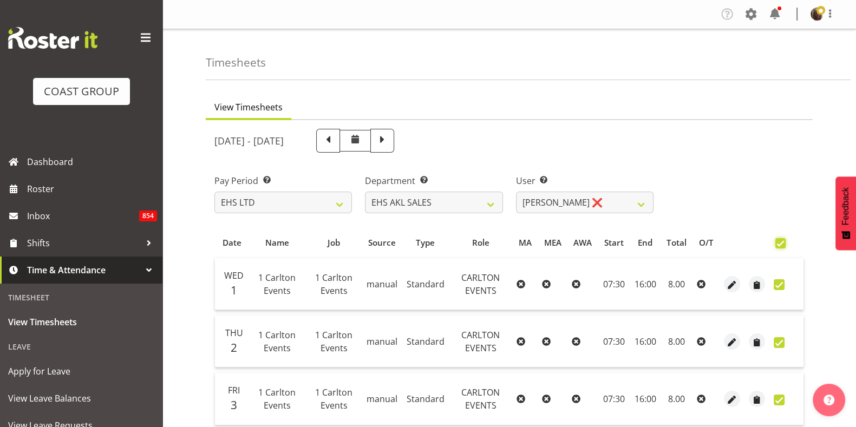
checkbox input "true"
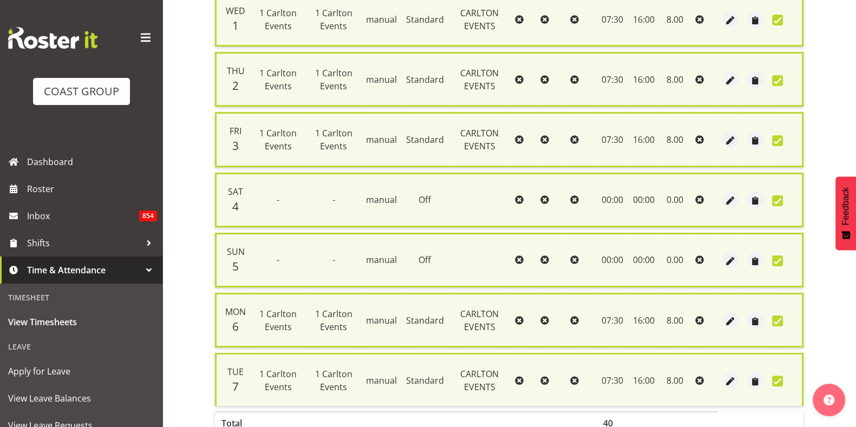
scroll to position [330, 0]
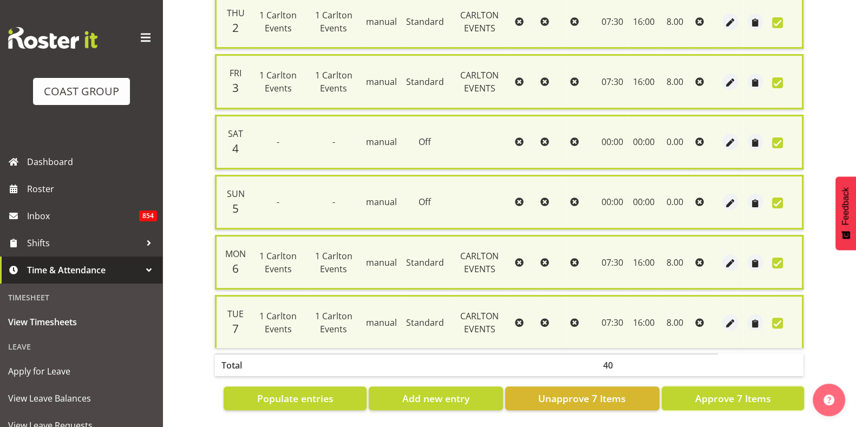
click at [720, 392] on span "Approve 7 Items" at bounding box center [733, 399] width 76 height 14
checkbox input "false"
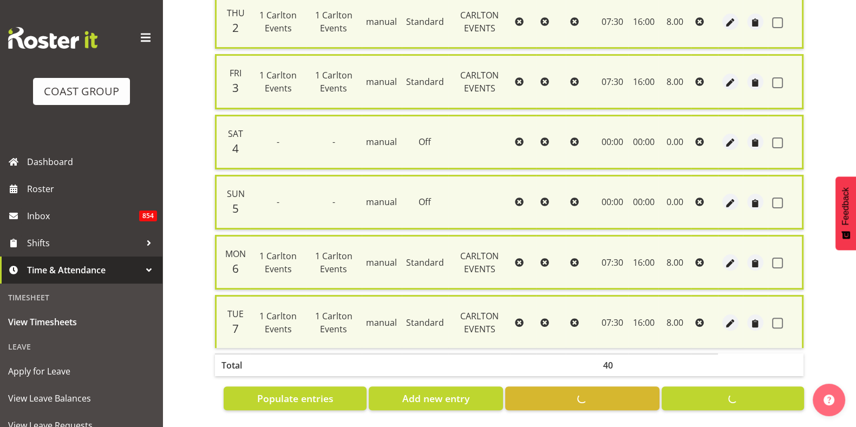
checkbox input "false"
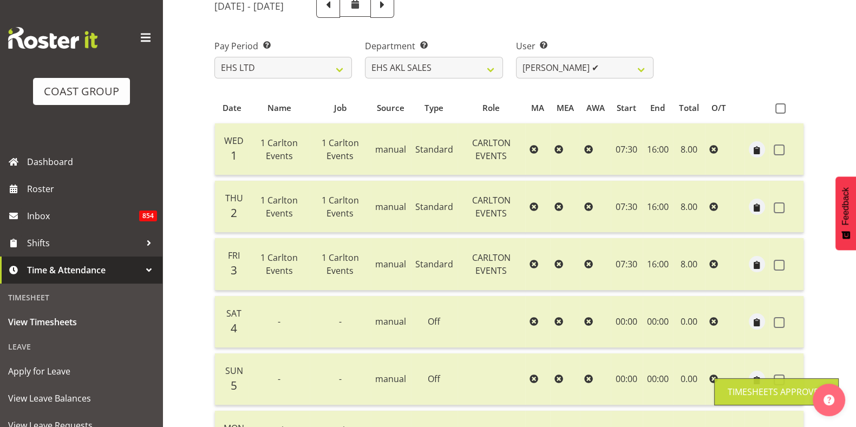
scroll to position [109, 0]
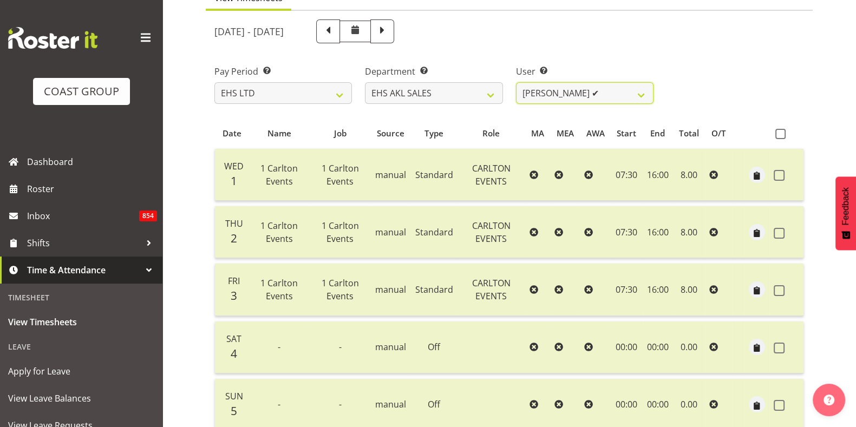
click at [580, 95] on select "[PERSON_NAME] ✔ [PERSON_NAME] ✔ [PERSON_NAME] ✔ [PERSON_NAME] ✔ [PERSON_NAME] ✔…" at bounding box center [585, 93] width 138 height 22
select select "1131"
click at [516, 82] on select "[PERSON_NAME] ✔ [PERSON_NAME] ✔ [PERSON_NAME] ✔ [PERSON_NAME] ✔ [PERSON_NAME] ✔…" at bounding box center [585, 93] width 138 height 22
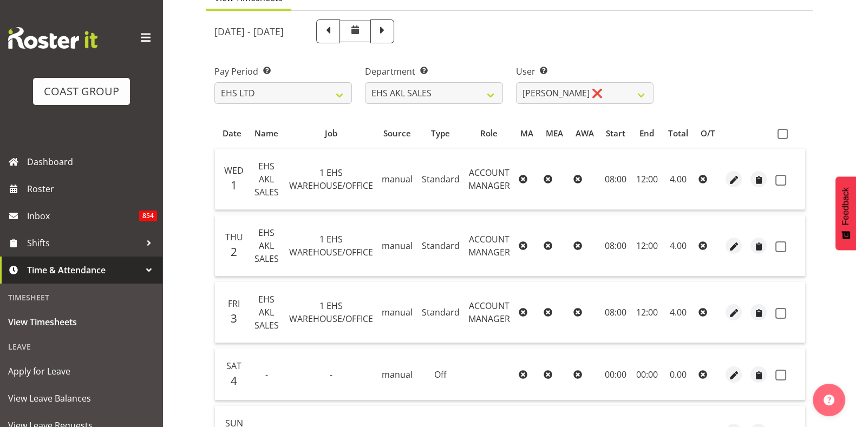
click at [781, 137] on span at bounding box center [783, 134] width 10 height 10
click at [781, 137] on input "checkbox" at bounding box center [781, 134] width 7 height 7
checkbox input "true"
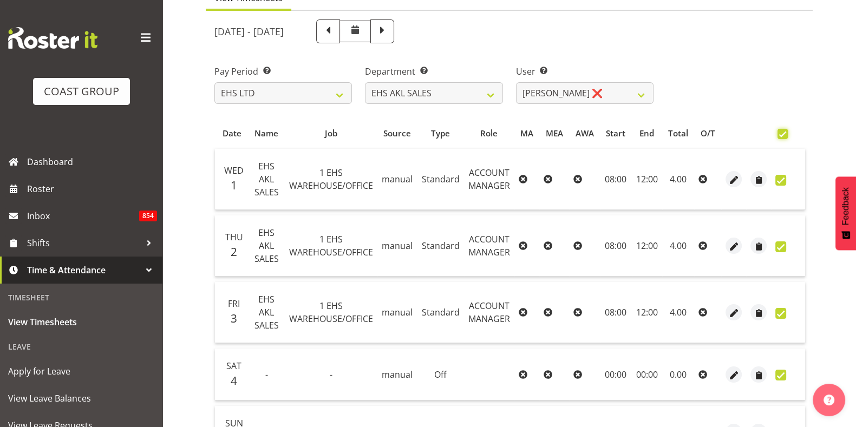
checkbox input "true"
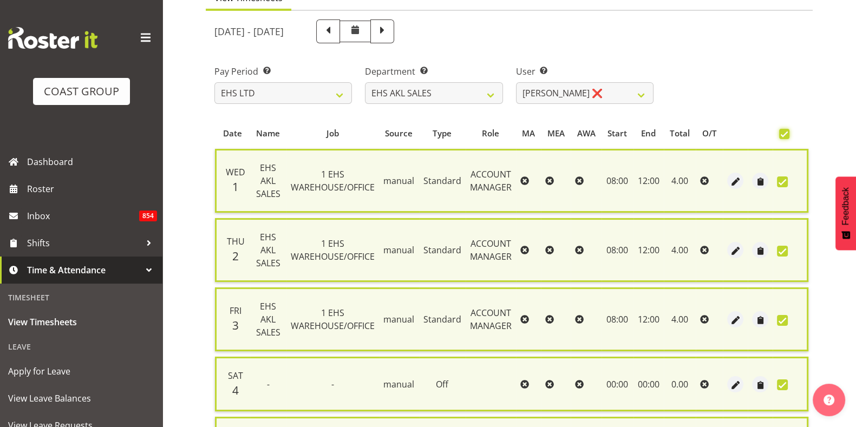
scroll to position [376, 0]
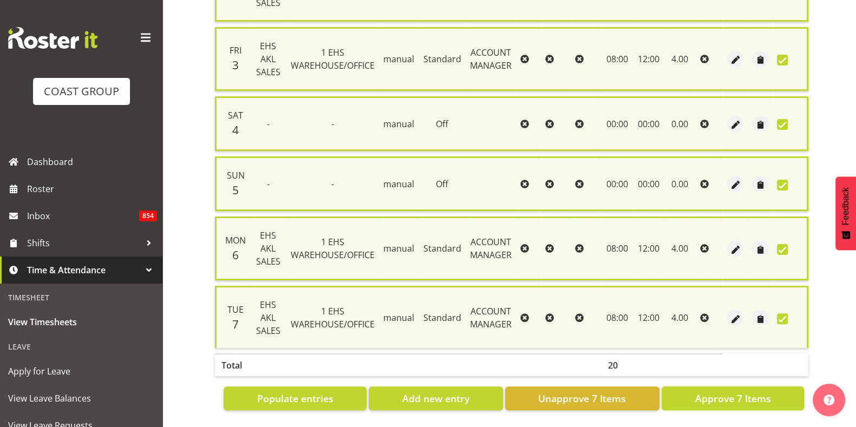
click at [725, 392] on span "Approve 7 Items" at bounding box center [733, 399] width 76 height 14
checkbox input "false"
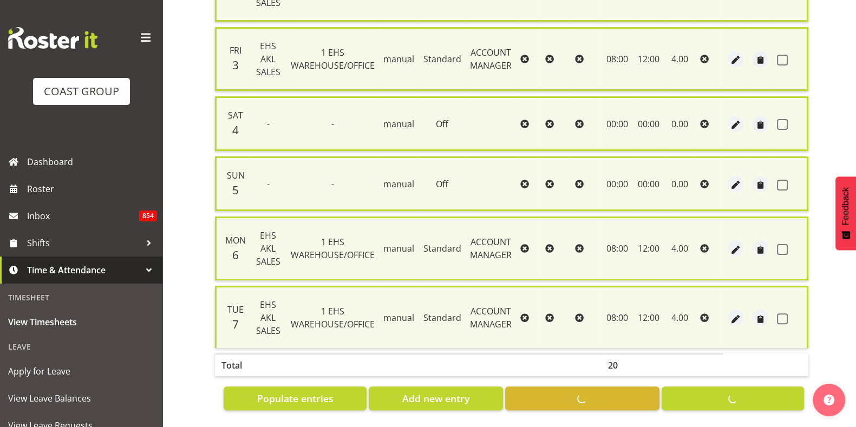
checkbox input "false"
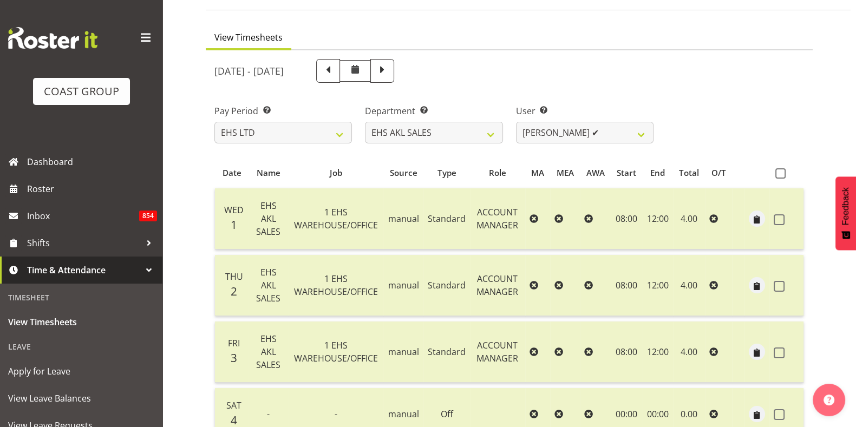
scroll to position [0, 0]
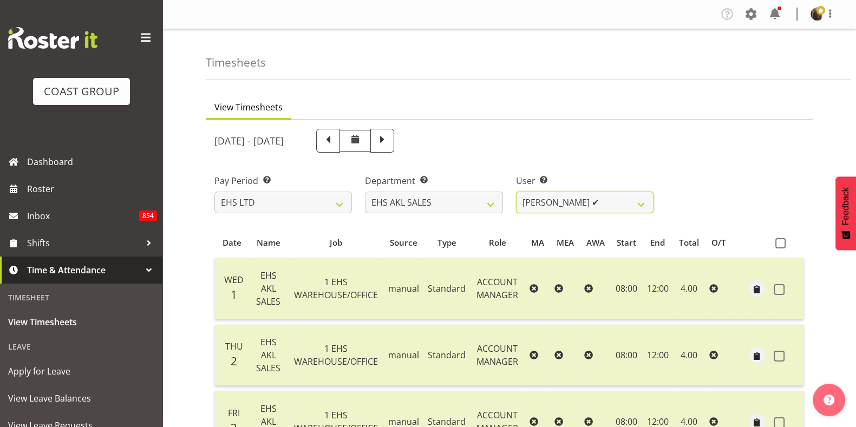
click at [550, 208] on select "[PERSON_NAME] ✔ [PERSON_NAME] ✔ [PERSON_NAME] ✔ [PERSON_NAME] ✔ [PERSON_NAME] ✔…" at bounding box center [585, 203] width 138 height 22
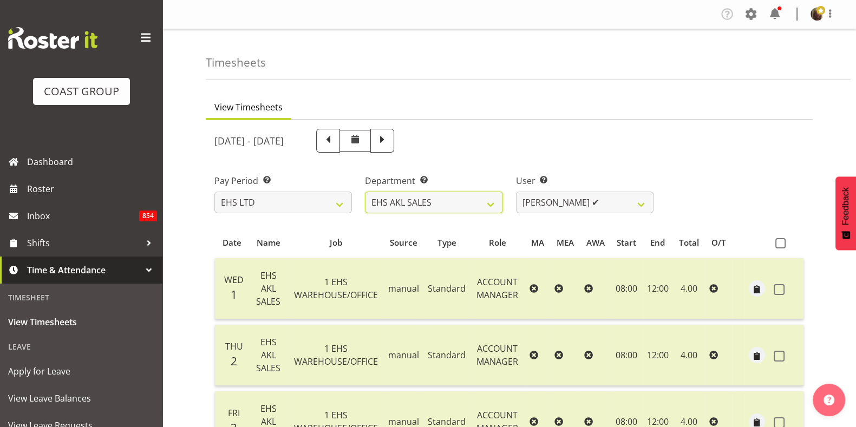
click at [479, 212] on select "EHS AKL CARPET EHS AKL DESIGNER EHS AKL SALES EHS CHC OPS EHS CHC SALES EHS WLG…" at bounding box center [434, 203] width 138 height 22
click at [365, 192] on select "EHS AKL CARPET EHS AKL DESIGNER EHS AKL SALES EHS CHC OPS EHS CHC SALES EHS WLG…" at bounding box center [434, 203] width 138 height 22
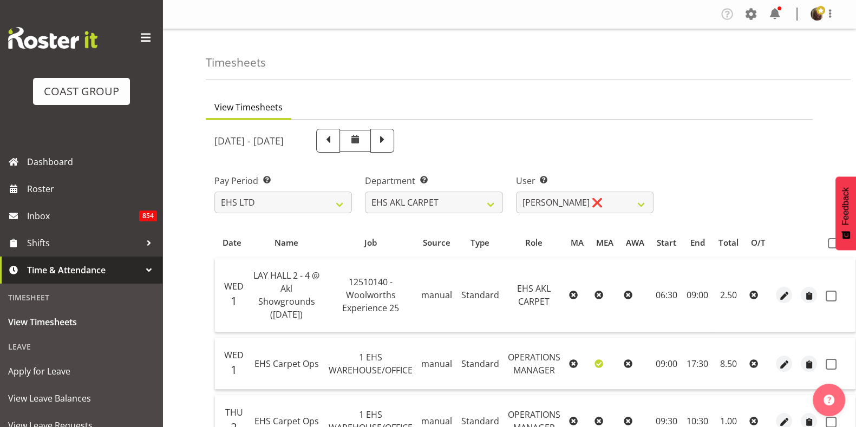
click at [828, 244] on span at bounding box center [833, 243] width 10 height 10
click at [828, 244] on input "checkbox" at bounding box center [831, 243] width 7 height 7
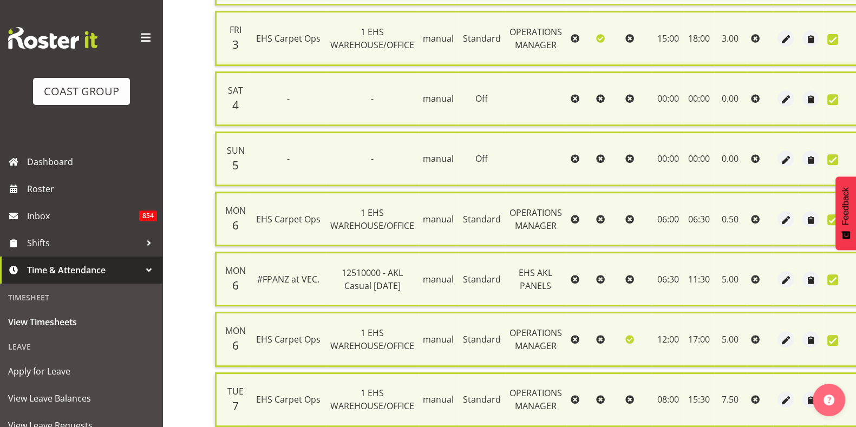
scroll to position [729, 0]
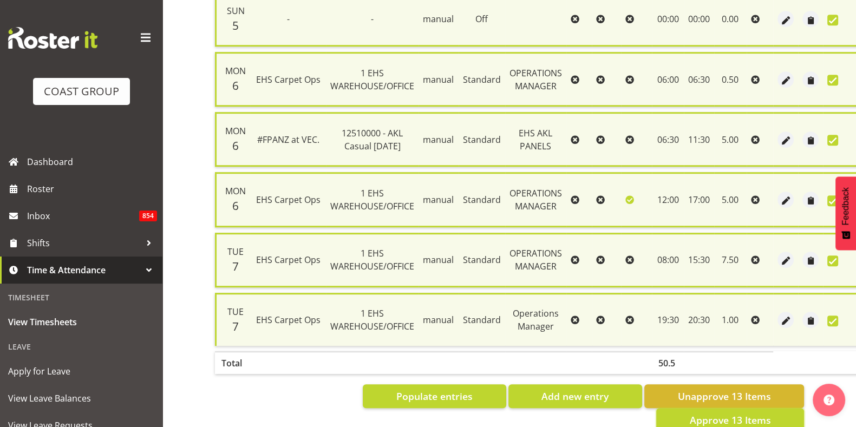
click at [696, 413] on span "Approve 13 Items" at bounding box center [730, 420] width 81 height 14
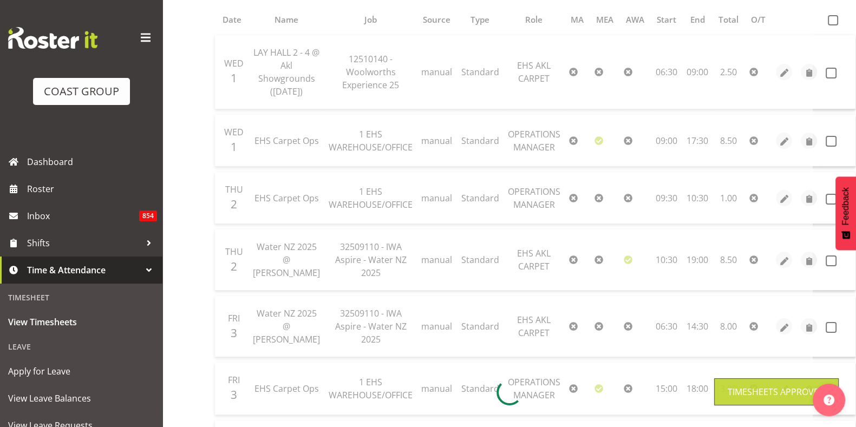
scroll to position [0, 0]
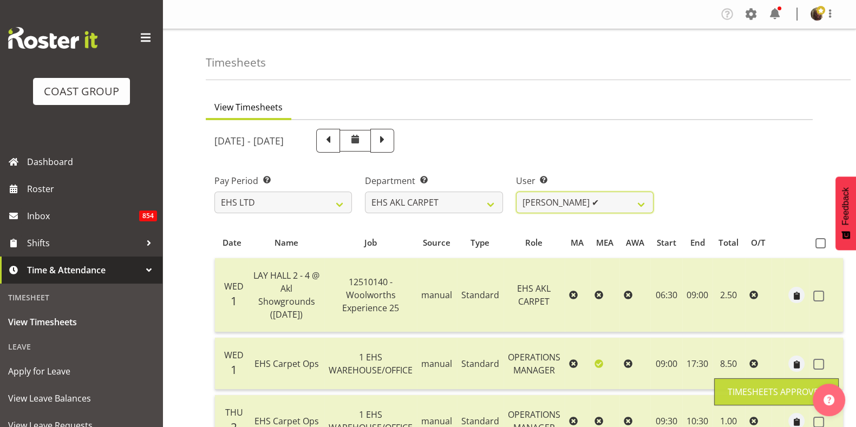
click at [585, 203] on select "[PERSON_NAME] ✔" at bounding box center [585, 203] width 138 height 22
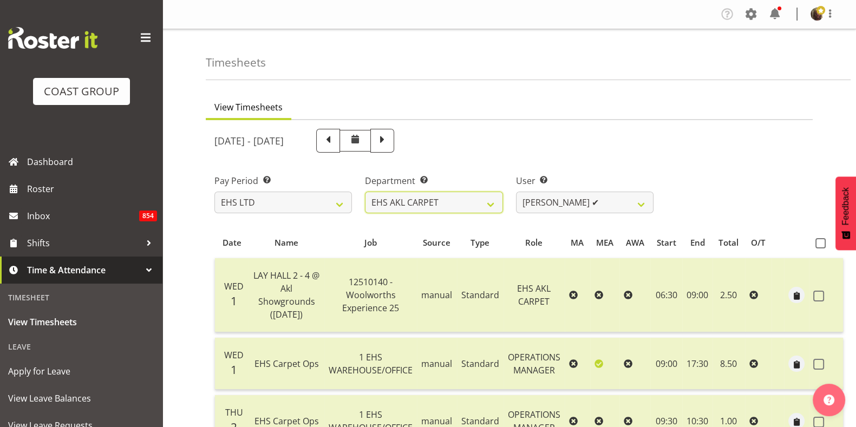
click at [495, 200] on select "EHS AKL CARPET EHS AKL DESIGNER EHS AKL SALES EHS CHC OPS EHS CHC SALES EHS WLG…" at bounding box center [434, 203] width 138 height 22
click at [365, 192] on select "EHS AKL CARPET EHS AKL DESIGNER EHS AKL SALES EHS CHC OPS EHS CHC SALES EHS WLG…" at bounding box center [434, 203] width 138 height 22
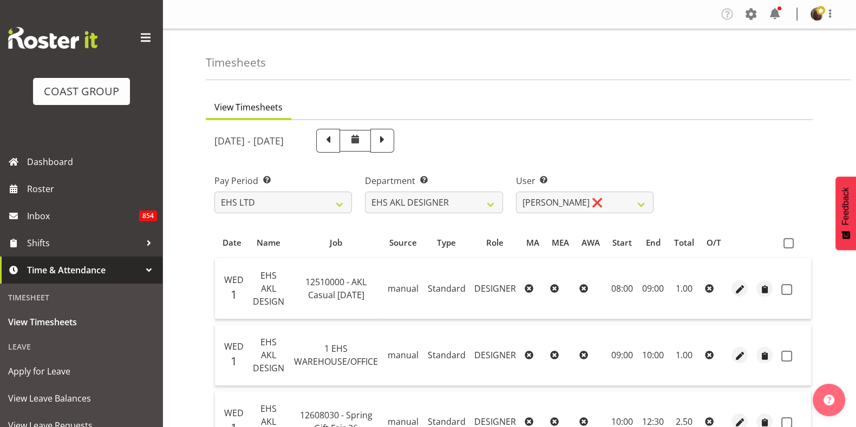
click at [790, 243] on span at bounding box center [789, 243] width 10 height 10
click at [790, 243] on input "checkbox" at bounding box center [787, 243] width 7 height 7
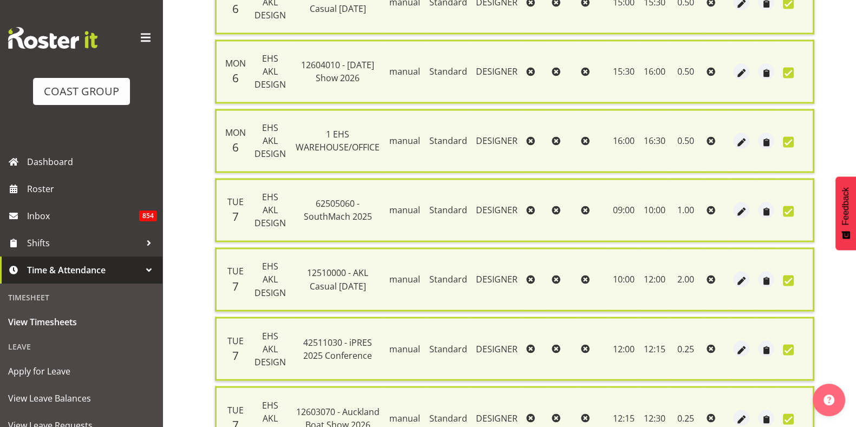
scroll to position [2577, 0]
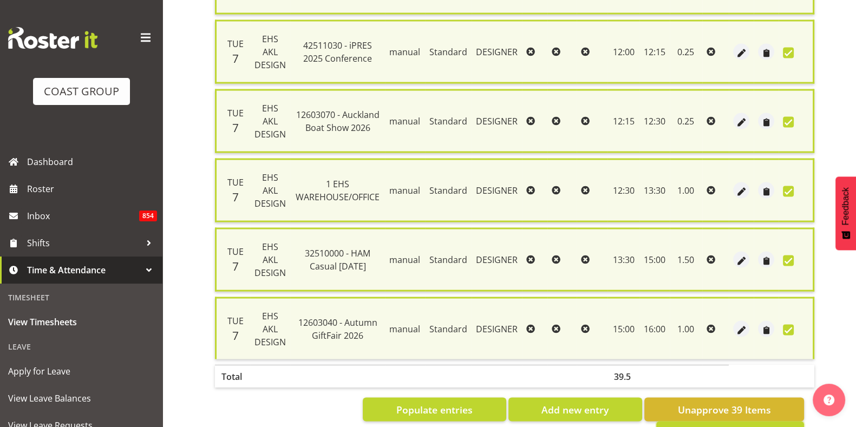
drag, startPoint x: 701, startPoint y: 382, endPoint x: 727, endPoint y: 383, distance: 26.6
click at [727, 427] on span "Approve 39 Items" at bounding box center [730, 434] width 81 height 14
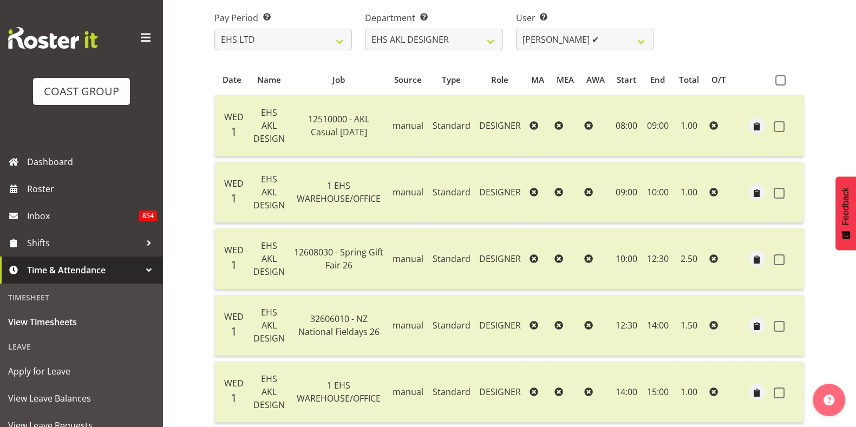
scroll to position [0, 0]
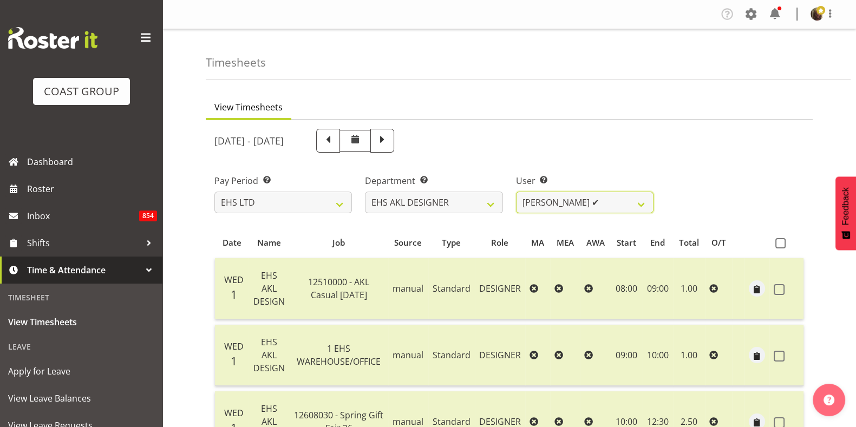
click at [563, 204] on select "[PERSON_NAME] ✔ [PERSON_NAME] ✔ [PERSON_NAME] ❌ [PERSON_NAME] ❌ [PERSON_NAME] ✔" at bounding box center [585, 203] width 138 height 22
click at [516, 192] on select "[PERSON_NAME] ✔ [PERSON_NAME] ✔ [PERSON_NAME] ❌ [PERSON_NAME] ❌ [PERSON_NAME] ✔" at bounding box center [585, 203] width 138 height 22
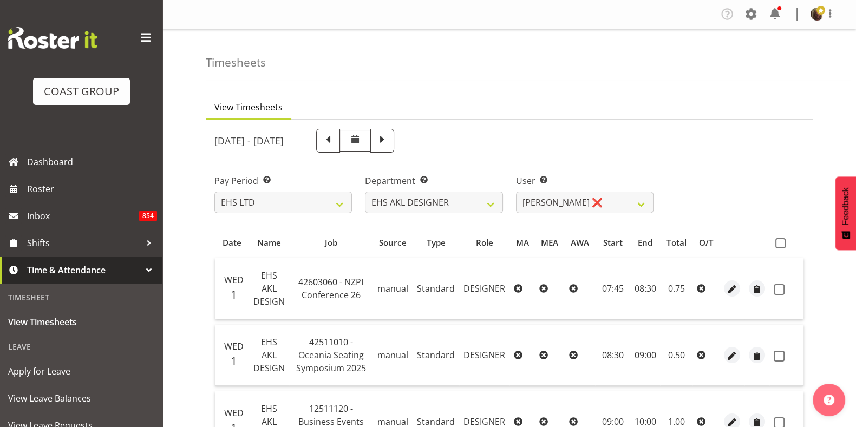
click at [782, 245] on span at bounding box center [781, 243] width 10 height 10
click at [782, 245] on input "checkbox" at bounding box center [779, 243] width 7 height 7
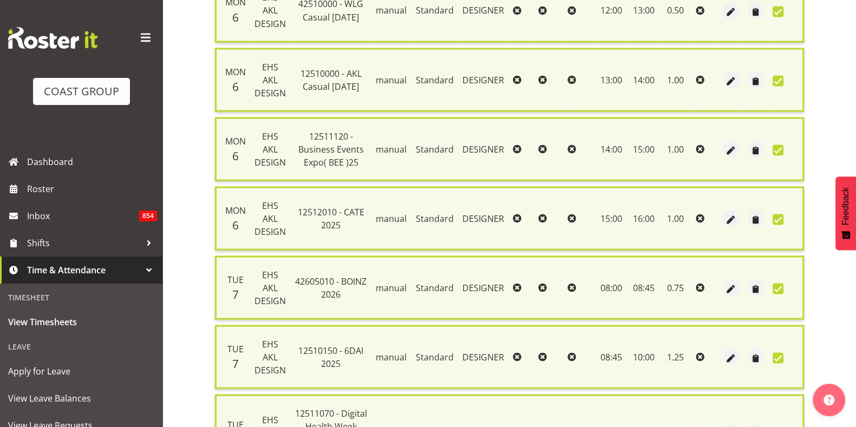
scroll to position [2705, 0]
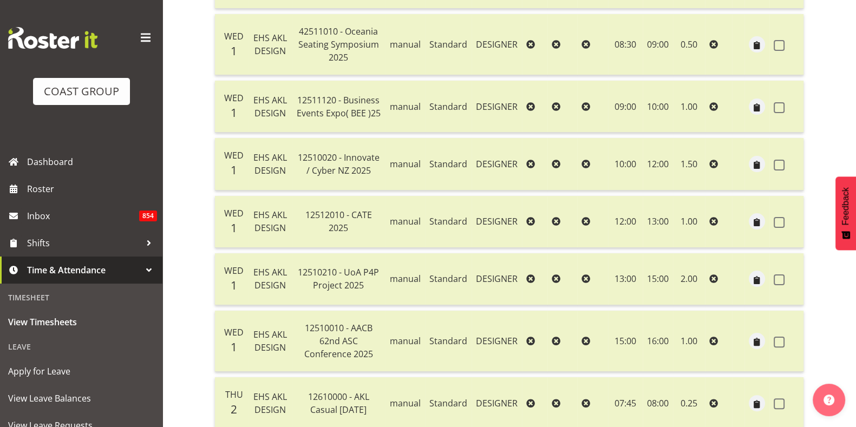
scroll to position [0, 0]
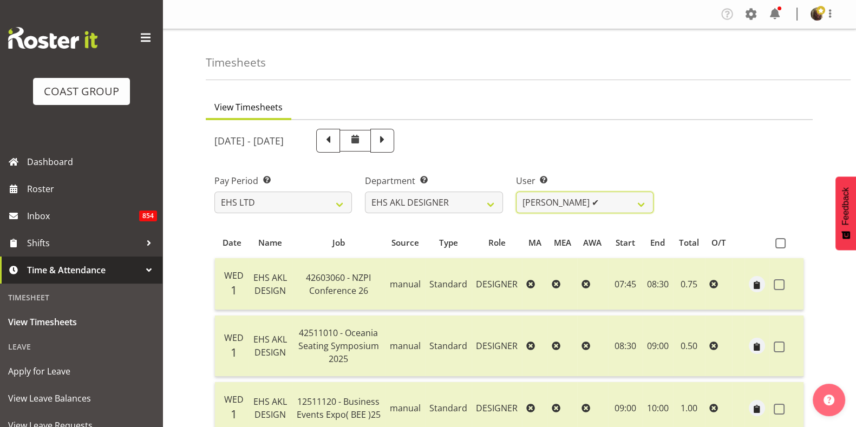
click at [599, 197] on select "[PERSON_NAME] ✔ [PERSON_NAME] ✔ [PERSON_NAME] ✔ [PERSON_NAME] ❌ [PERSON_NAME] ✔" at bounding box center [585, 203] width 138 height 22
click at [516, 192] on select "[PERSON_NAME] ✔ [PERSON_NAME] ✔ [PERSON_NAME] ✔ [PERSON_NAME] ❌ [PERSON_NAME] ✔" at bounding box center [585, 203] width 138 height 22
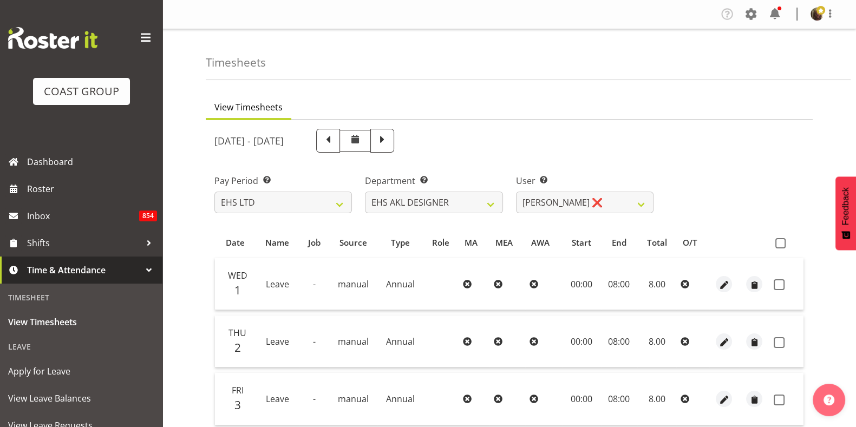
click at [783, 245] on span at bounding box center [781, 243] width 10 height 10
click at [783, 245] on input "checkbox" at bounding box center [779, 243] width 7 height 7
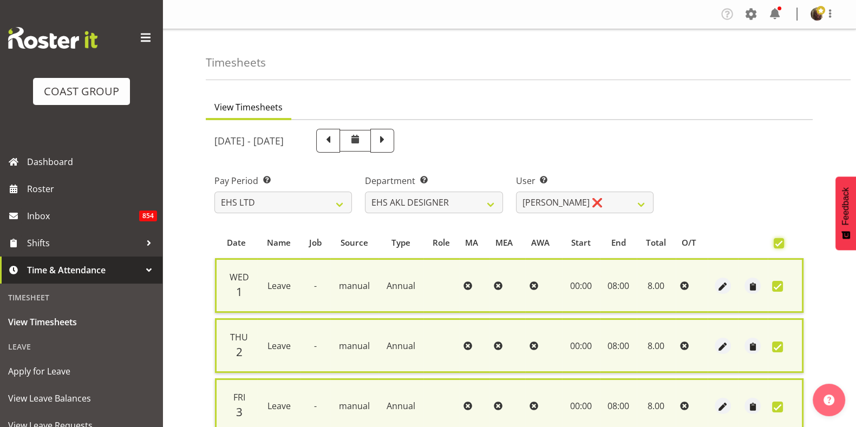
scroll to position [211, 0]
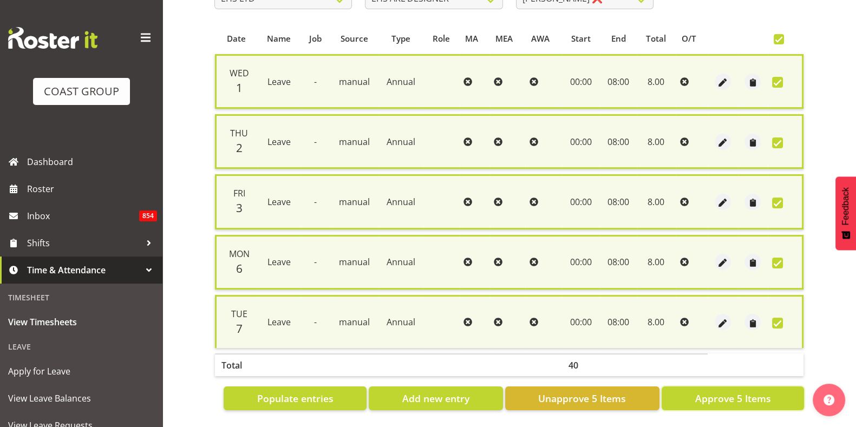
click at [724, 392] on span "Approve 5 Items" at bounding box center [733, 399] width 76 height 14
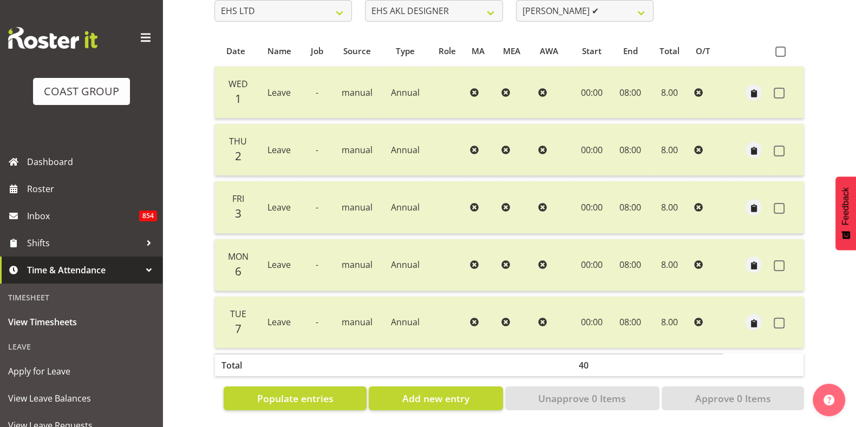
scroll to position [0, 0]
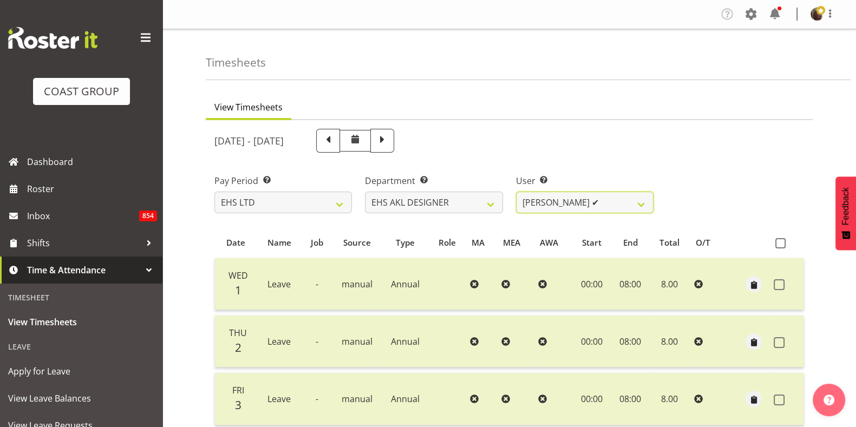
click at [535, 206] on select "[PERSON_NAME] ✔ [PERSON_NAME] ✔ [PERSON_NAME] ✔ [PERSON_NAME] ✔ [PERSON_NAME] ✔" at bounding box center [585, 203] width 138 height 22
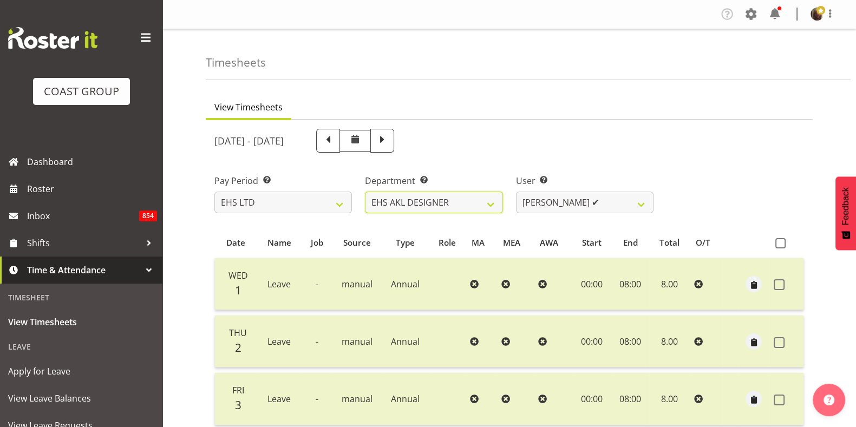
click at [456, 208] on select "EHS AKL CARPET EHS AKL DESIGNER EHS AKL SALES EHS CHC OPS EHS CHC SALES EHS WLG…" at bounding box center [434, 203] width 138 height 22
click at [365, 192] on select "EHS AKL CARPET EHS AKL DESIGNER EHS AKL SALES EHS CHC OPS EHS CHC SALES EHS WLG…" at bounding box center [434, 203] width 138 height 22
click at [445, 200] on select "EHS AKL CARPET EHS AKL DESIGNER EHS AKL SALES EHS CHC OPS EHS CHC SALES EHS WLG…" at bounding box center [434, 203] width 138 height 22
click at [365, 192] on select "EHS AKL CARPET EHS AKL DESIGNER EHS AKL SALES EHS CHC OPS EHS CHC SALES EHS WLG…" at bounding box center [434, 203] width 138 height 22
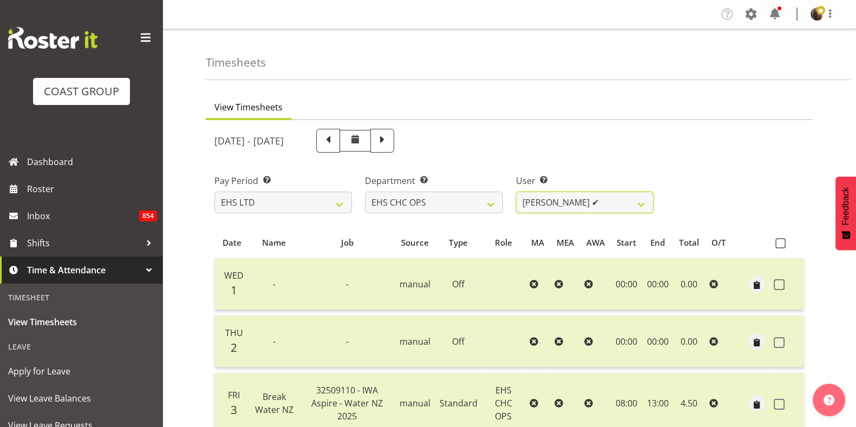
click at [563, 199] on select "[PERSON_NAME] ✔ [PERSON_NAME] ✔ [PERSON_NAME] ✔ [PERSON_NAME] ✔ [PERSON_NAME] ✔…" at bounding box center [585, 203] width 138 height 22
click at [516, 192] on select "[PERSON_NAME] ✔ [PERSON_NAME] ✔ [PERSON_NAME] ✔ [PERSON_NAME] ✔ [PERSON_NAME] ✔…" at bounding box center [585, 203] width 138 height 22
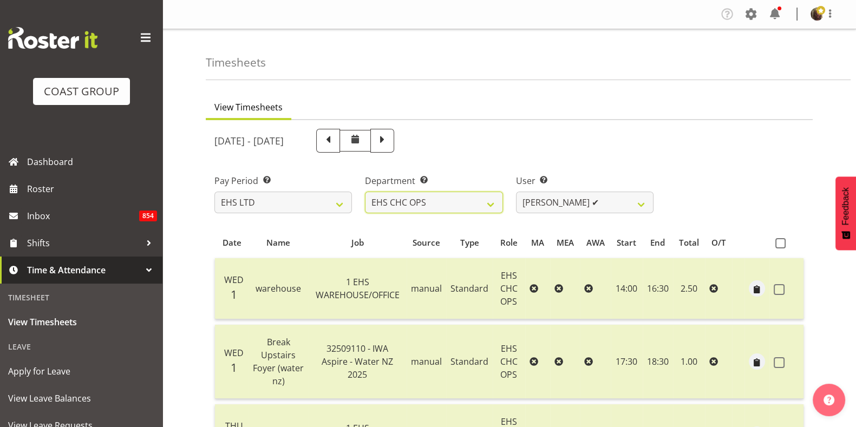
click at [453, 206] on select "EHS AKL CARPET EHS AKL DESIGNER EHS AKL SALES EHS CHC OPS EHS CHC SALES EHS WLG…" at bounding box center [434, 203] width 138 height 22
click at [365, 192] on select "EHS AKL CARPET EHS AKL DESIGNER EHS AKL SALES EHS CHC OPS EHS CHC SALES EHS WLG…" at bounding box center [434, 203] width 138 height 22
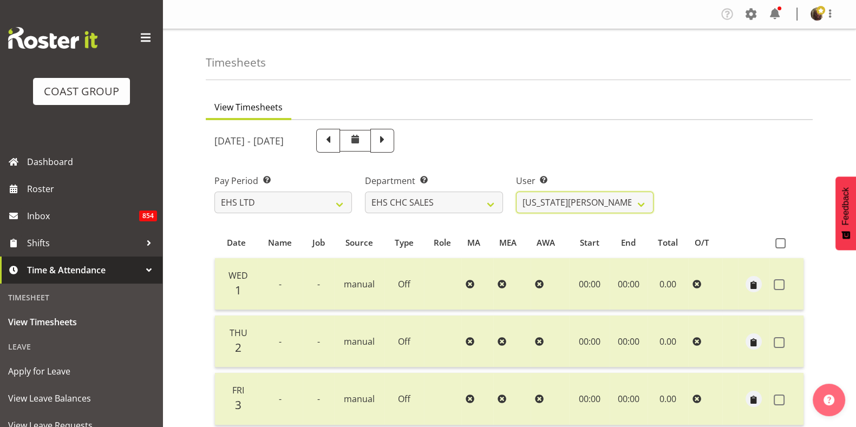
click at [544, 207] on select "[US_STATE][PERSON_NAME] ✔ [PERSON_NAME] ✔ [PERSON_NAME] ✔" at bounding box center [585, 203] width 138 height 22
click at [516, 192] on select "[US_STATE][PERSON_NAME] ✔ [PERSON_NAME] ✔ [PERSON_NAME] ✔" at bounding box center [585, 203] width 138 height 22
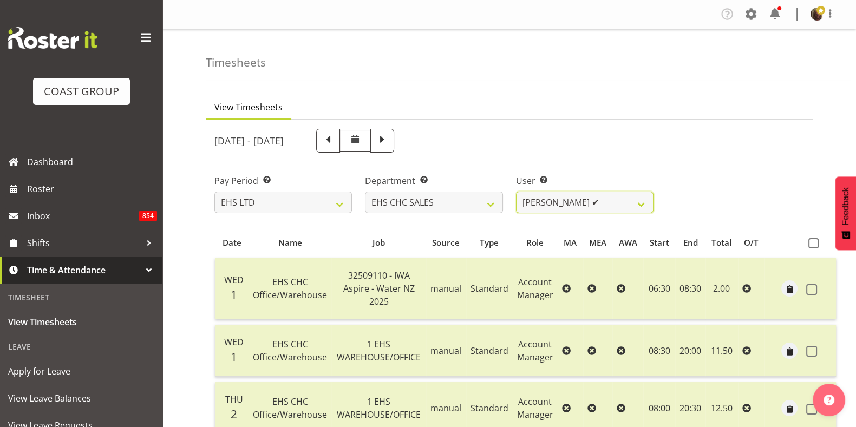
click at [577, 204] on select "[US_STATE][PERSON_NAME] ✔ [PERSON_NAME] ✔ [PERSON_NAME] ✔" at bounding box center [585, 203] width 138 height 22
click at [516, 192] on select "[US_STATE][PERSON_NAME] ✔ [PERSON_NAME] ✔ [PERSON_NAME] ✔" at bounding box center [585, 203] width 138 height 22
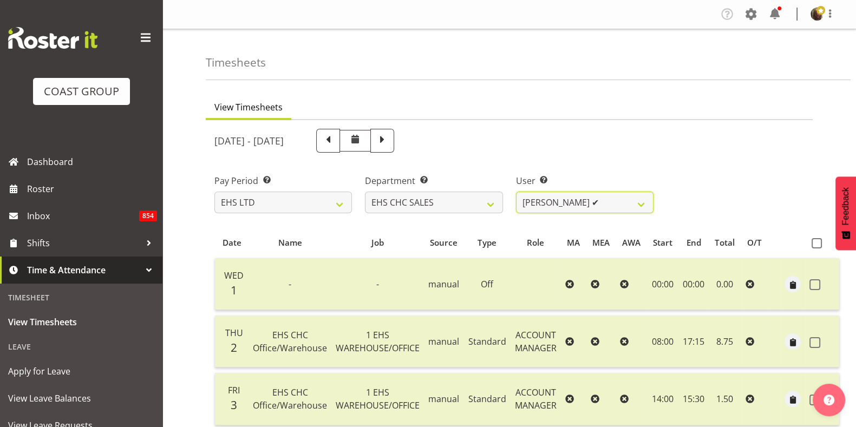
click at [561, 199] on select "[US_STATE][PERSON_NAME] ✔ [PERSON_NAME] ✔ [PERSON_NAME] ✔" at bounding box center [585, 203] width 138 height 22
click at [516, 192] on select "[US_STATE][PERSON_NAME] ✔ [PERSON_NAME] ✔ [PERSON_NAME] ✔" at bounding box center [585, 203] width 138 height 22
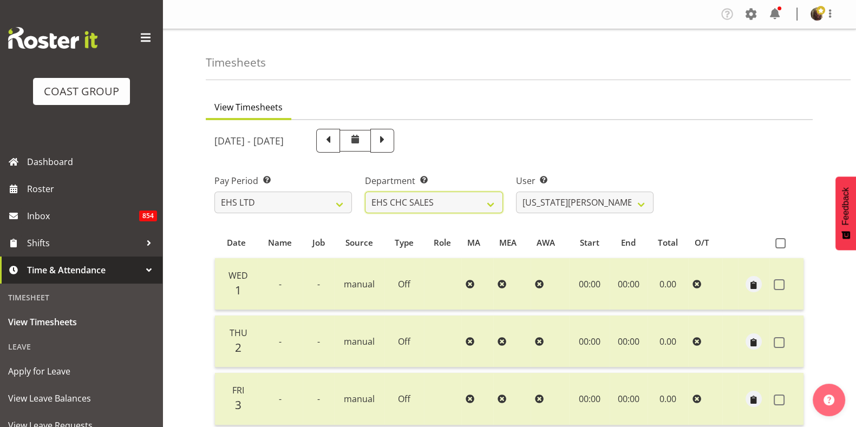
click at [469, 201] on select "EHS AKL CARPET EHS AKL DESIGNER EHS AKL SALES EHS CHC OPS EHS CHC SALES EHS WLG…" at bounding box center [434, 203] width 138 height 22
click at [365, 192] on select "EHS AKL CARPET EHS AKL DESIGNER EHS AKL SALES EHS CHC OPS EHS CHC SALES EHS WLG…" at bounding box center [434, 203] width 138 height 22
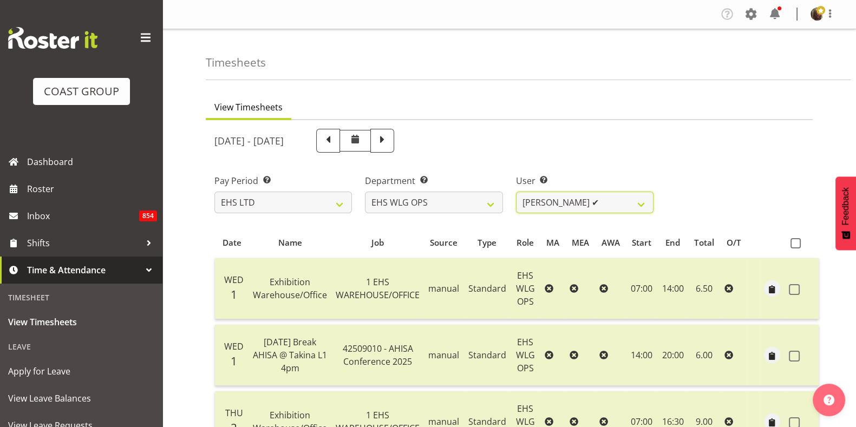
click at [597, 204] on select "[PERSON_NAME] ✔ [PERSON_NAME] ✔ [PERSON_NAME] ✔ [PERSON_NAME] ❌ [PERSON_NAME] ✔…" at bounding box center [585, 203] width 138 height 22
click at [718, 215] on div "Pay Period Select which pay period you would like to view. SLP LTD EHS LTD DW L…" at bounding box center [509, 189] width 603 height 61
click at [583, 203] on select "[PERSON_NAME] ✔ [PERSON_NAME] ✔ [PERSON_NAME] ✔ [PERSON_NAME] ❌ [PERSON_NAME] ✔…" at bounding box center [585, 203] width 138 height 22
click at [516, 192] on select "[PERSON_NAME] ✔ [PERSON_NAME] ✔ [PERSON_NAME] ✔ [PERSON_NAME] ❌ [PERSON_NAME] ✔…" at bounding box center [585, 203] width 138 height 22
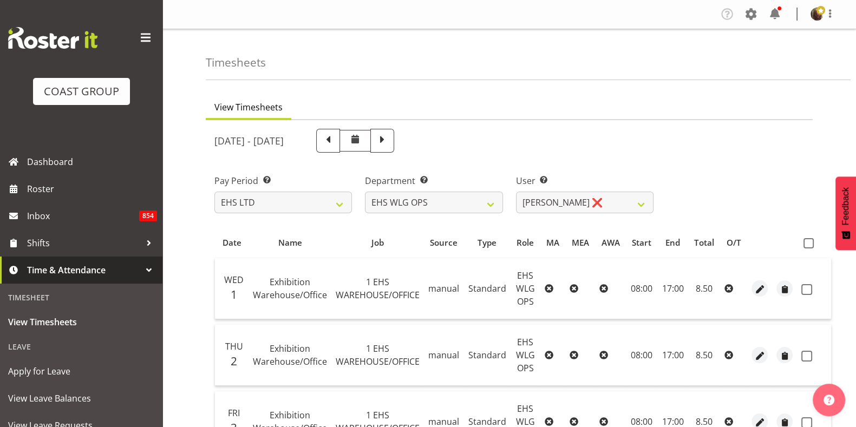
click at [808, 244] on span at bounding box center [809, 243] width 10 height 10
click at [808, 244] on input "checkbox" at bounding box center [807, 243] width 7 height 7
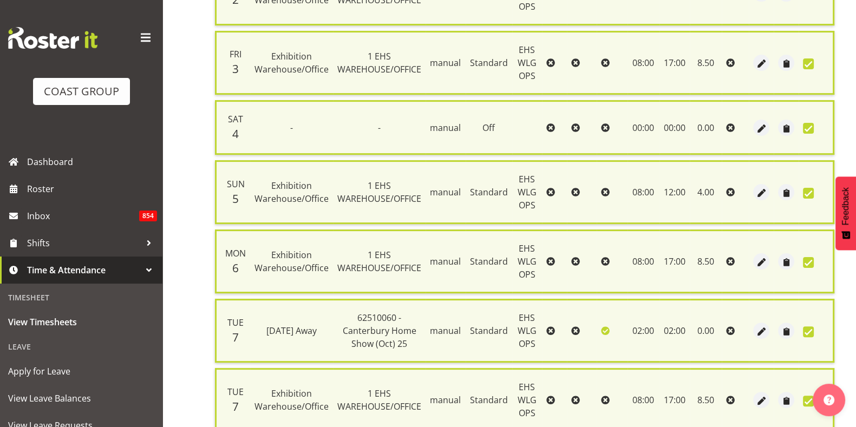
scroll to position [454, 0]
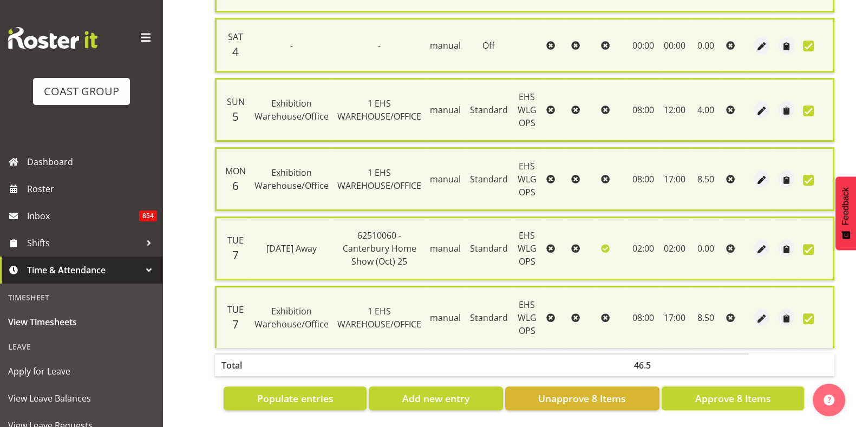
click at [708, 392] on span "Approve 8 Items" at bounding box center [733, 399] width 76 height 14
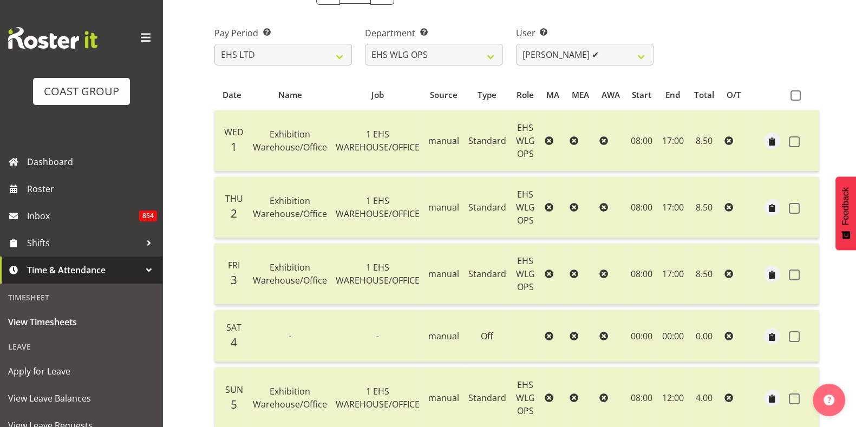
scroll to position [0, 0]
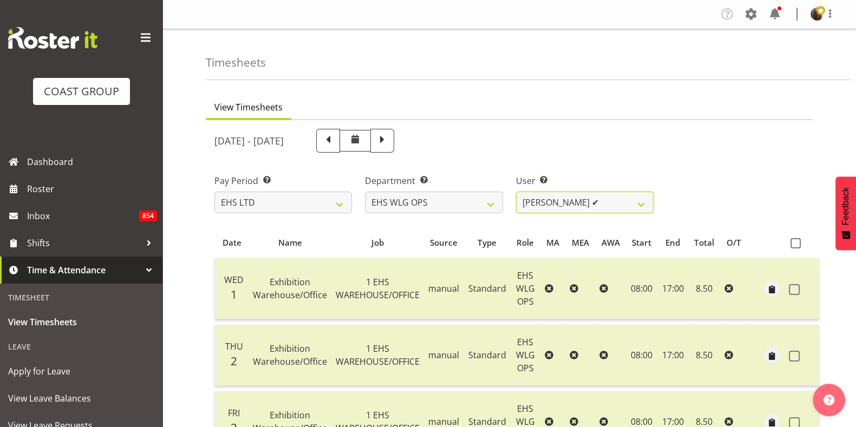
click at [542, 205] on select "[PERSON_NAME] ✔ [PERSON_NAME] ✔ [PERSON_NAME] ✔ [PERSON_NAME] ✔ [PERSON_NAME] ✔…" at bounding box center [585, 203] width 138 height 22
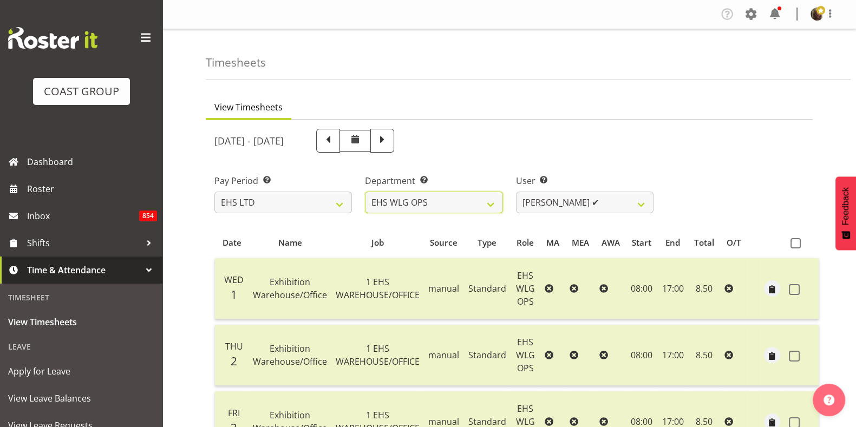
click at [448, 200] on select "EHS AKL CARPET EHS AKL DESIGNER EHS AKL SALES EHS CHC OPS EHS CHC SALES EHS WLG…" at bounding box center [434, 203] width 138 height 22
click at [365, 192] on select "EHS AKL CARPET EHS AKL DESIGNER EHS AKL SALES EHS CHC OPS EHS CHC SALES EHS WLG…" at bounding box center [434, 203] width 138 height 22
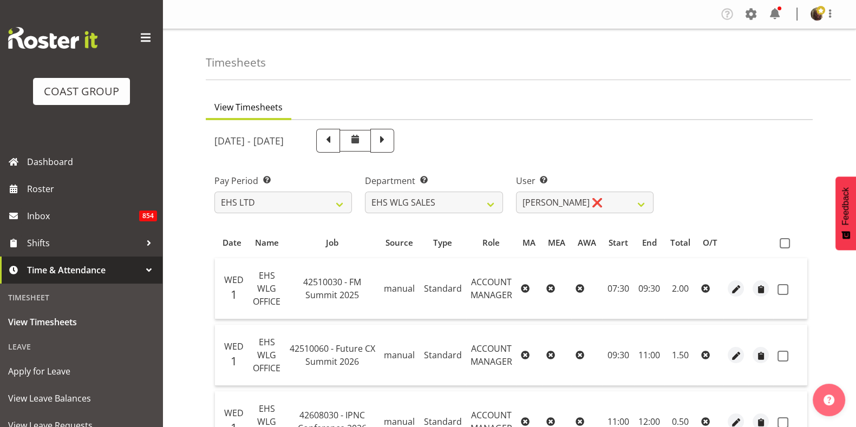
click at [787, 247] on span at bounding box center [785, 243] width 10 height 10
click at [787, 247] on input "checkbox" at bounding box center [783, 243] width 7 height 7
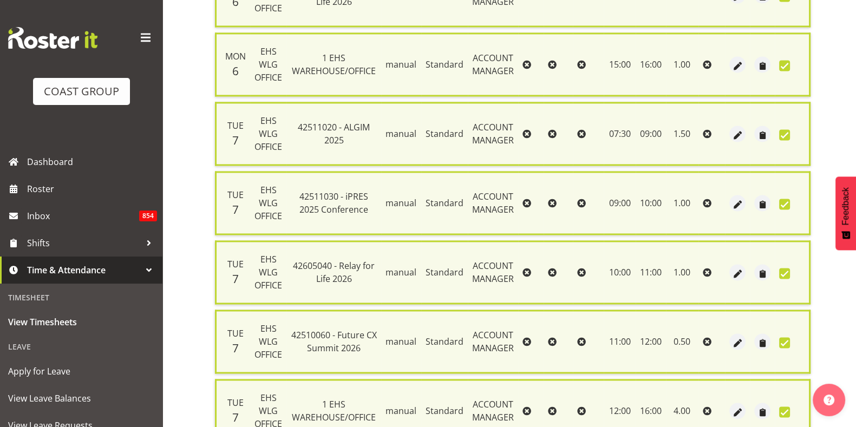
scroll to position [2164, 0]
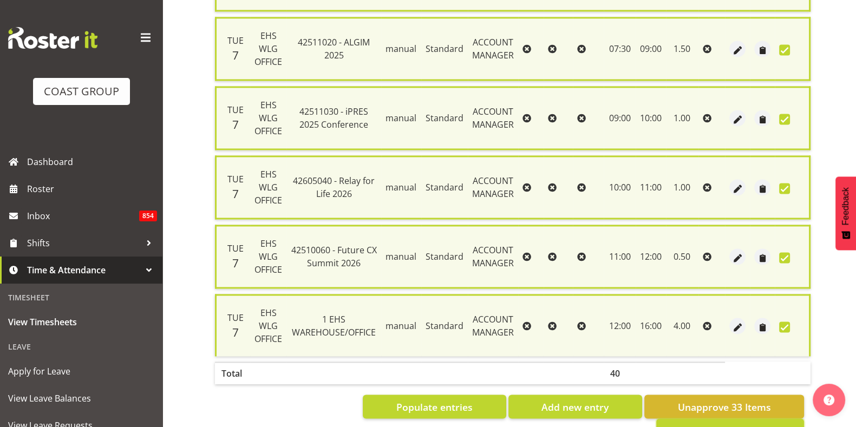
click at [731, 424] on span "Approve 33 Items" at bounding box center [730, 431] width 81 height 14
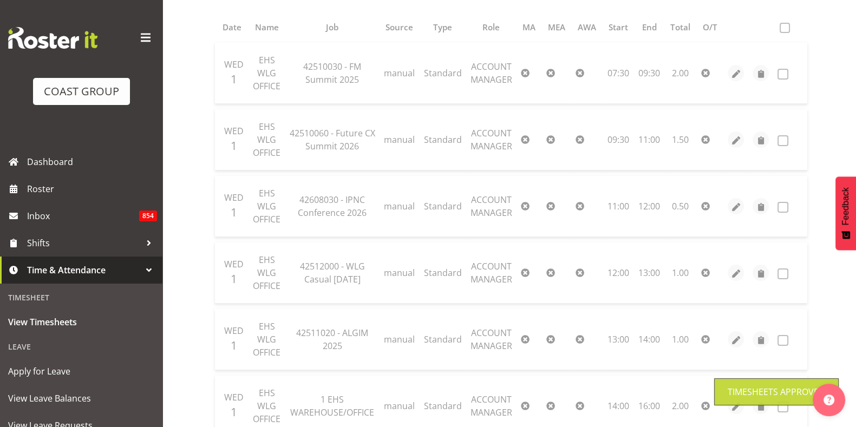
scroll to position [0, 0]
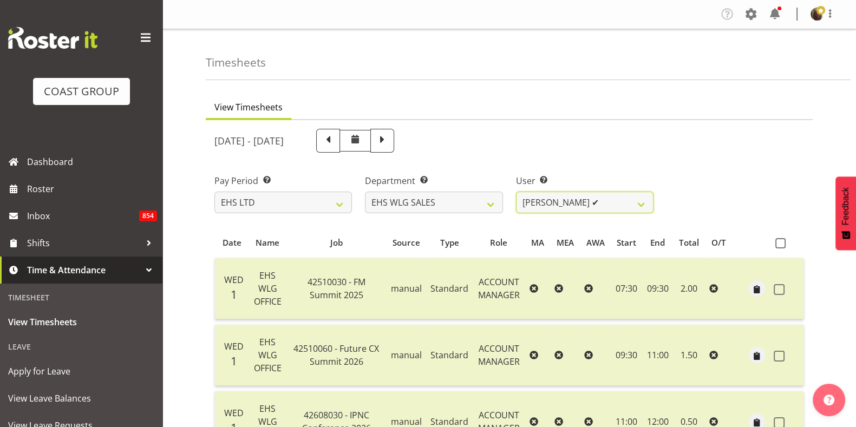
click at [570, 199] on select "[PERSON_NAME] ✔ [PERSON_NAME] ❌" at bounding box center [585, 203] width 138 height 22
click at [516, 192] on select "[PERSON_NAME] ✔ [PERSON_NAME] ❌" at bounding box center [585, 203] width 138 height 22
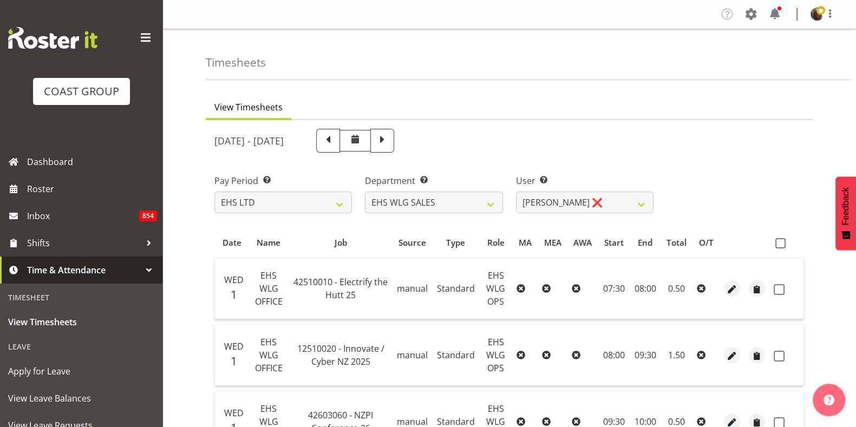
click at [782, 242] on span at bounding box center [781, 243] width 10 height 10
click at [782, 242] on input "checkbox" at bounding box center [779, 243] width 7 height 7
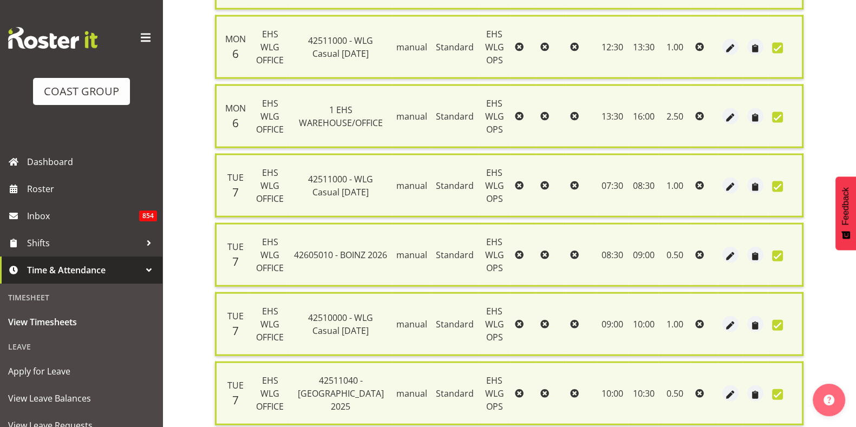
scroll to position [3265, 0]
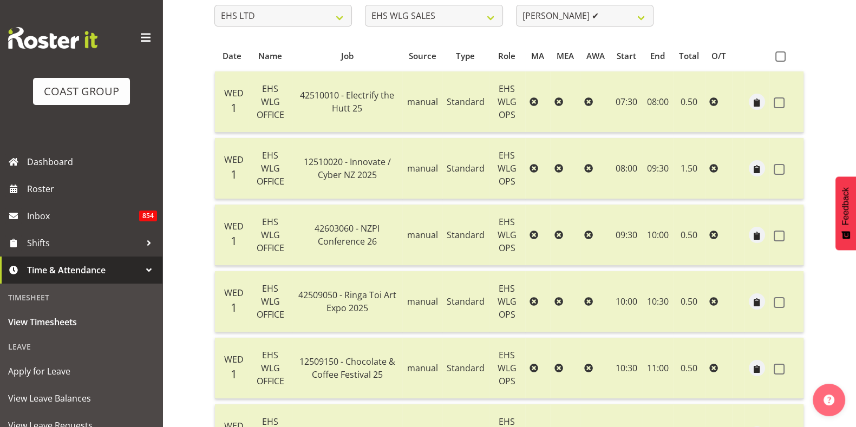
scroll to position [0, 0]
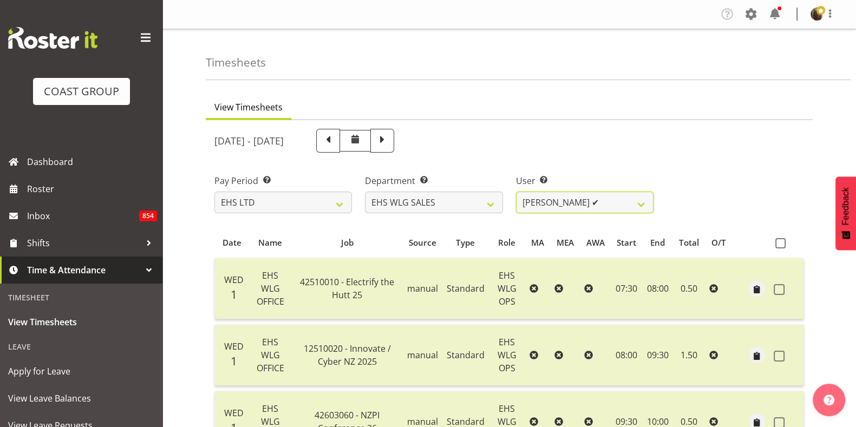
click at [546, 199] on select "[PERSON_NAME] ✔ [PERSON_NAME] ✔" at bounding box center [585, 203] width 138 height 22
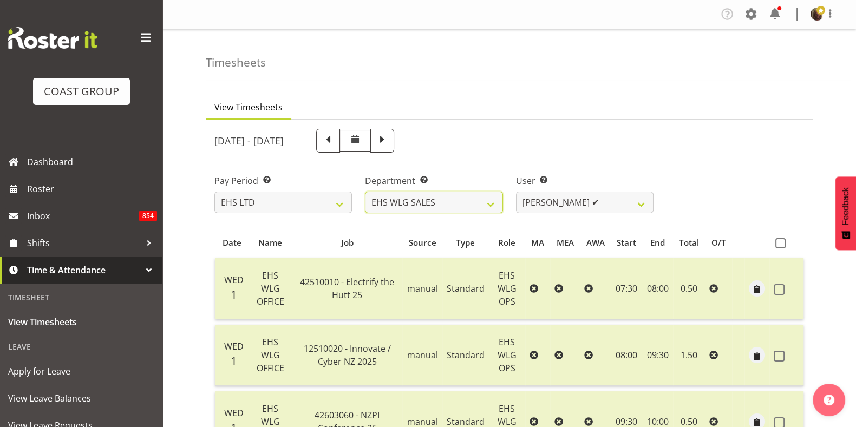
click at [479, 207] on select "EHS AKL CARPET EHS AKL DESIGNER EHS AKL SALES EHS CHC OPS EHS CHC SALES EHS WLG…" at bounding box center [434, 203] width 138 height 22
